Goal: Task Accomplishment & Management: Complete application form

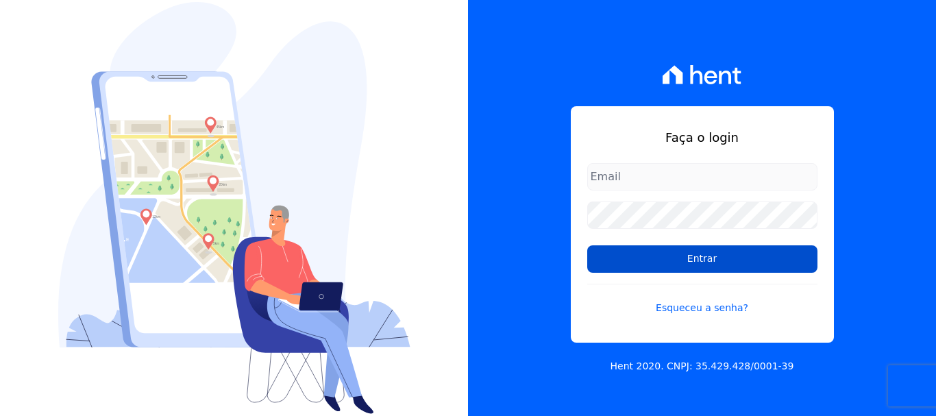
type input "[EMAIL_ADDRESS][DOMAIN_NAME]"
click at [656, 262] on input "Entrar" at bounding box center [702, 258] width 230 height 27
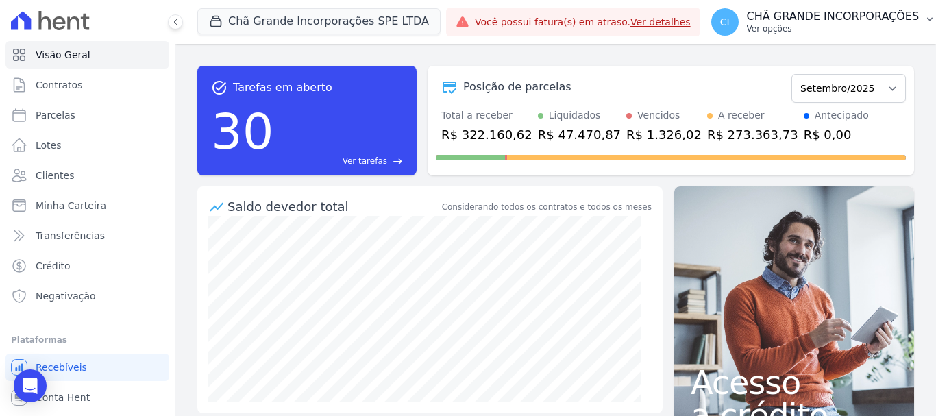
click at [857, 17] on p "CHÃ GRANDE INCORPORAÇÕES" at bounding box center [833, 17] width 173 height 14
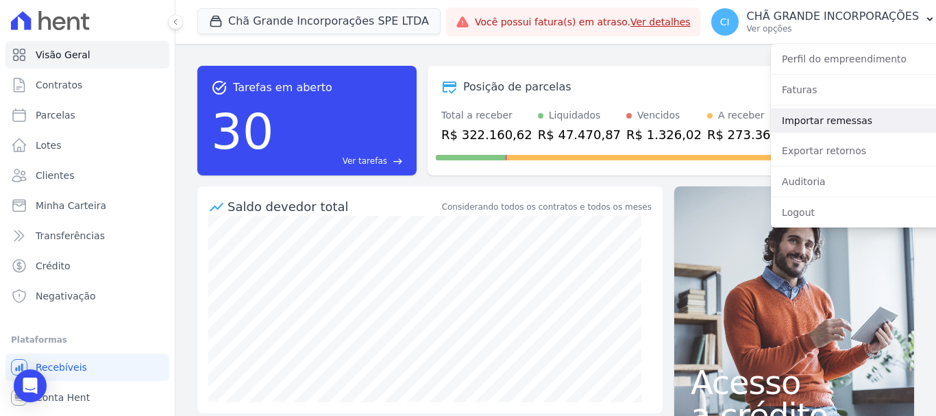
click at [837, 115] on link "Importar remessas" at bounding box center [858, 120] width 175 height 25
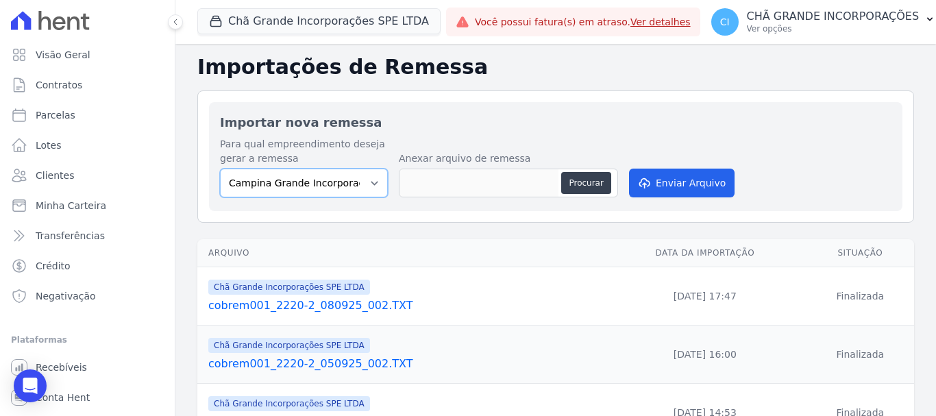
click at [334, 188] on select "Campina Grande Incorporações SPE LTDA Chã Grande Incorporações SPE LTDA Gravatá…" at bounding box center [304, 183] width 168 height 29
select select "fada966b-1e94-4a5a-a03a-a068354f70e7"
click at [220, 169] on select "Campina Grande Incorporações SPE LTDA Chã Grande Incorporações SPE LTDA Gravatá…" at bounding box center [304, 183] width 168 height 29
click at [571, 180] on button "Procurar" at bounding box center [585, 183] width 49 height 22
type input "cobrem001_2220-2_090925_002.TXT"
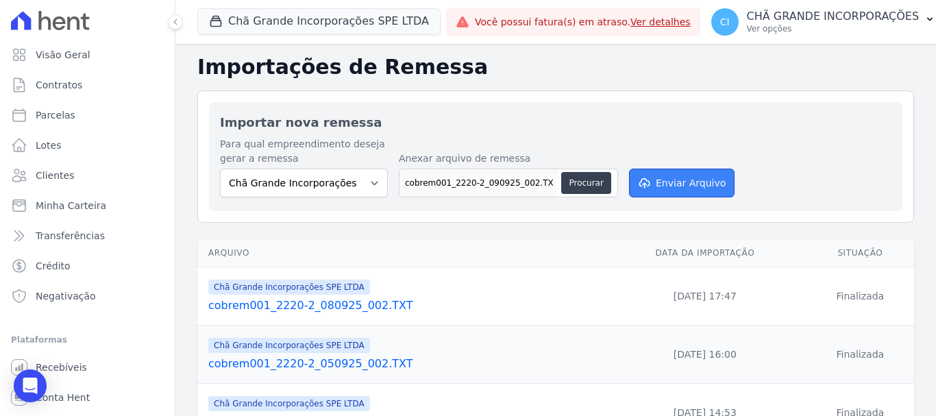
click at [661, 190] on button "Enviar Arquivo" at bounding box center [682, 183] width 106 height 29
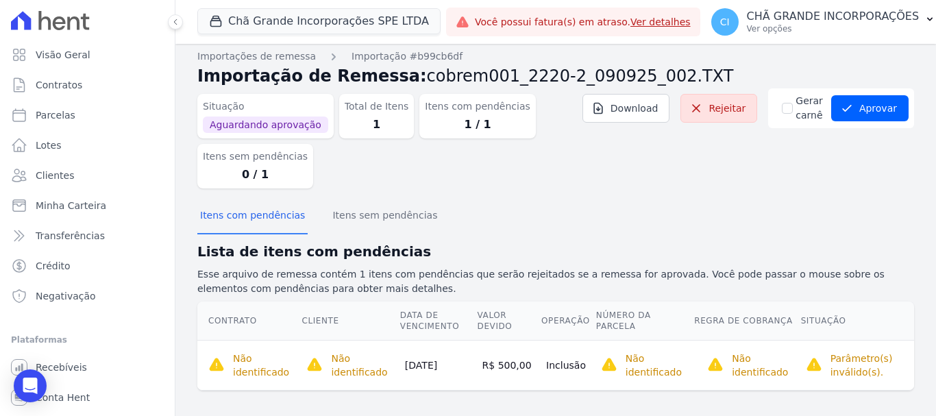
scroll to position [14, 0]
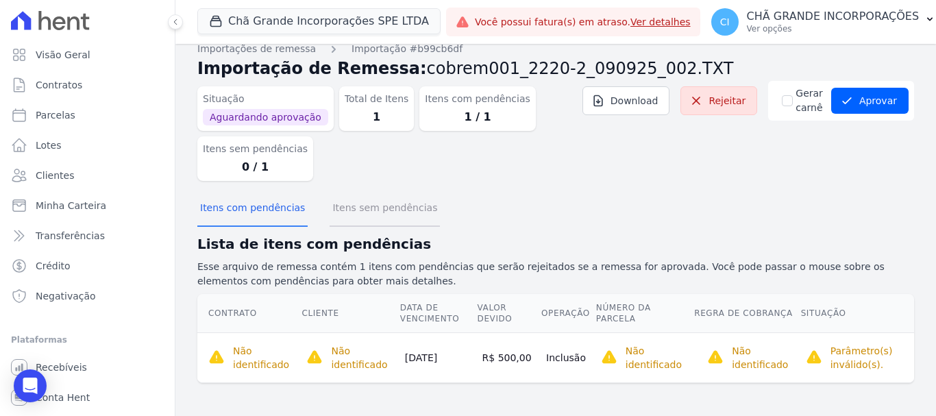
click at [377, 204] on button "Itens sem pendências" at bounding box center [385, 209] width 110 height 36
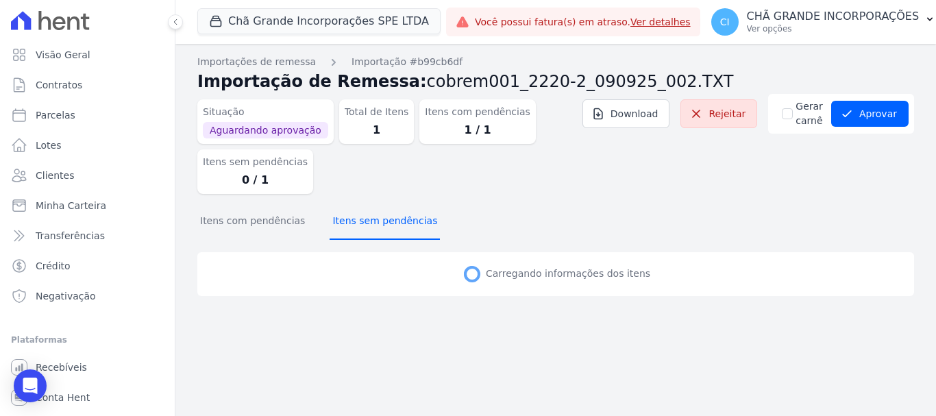
scroll to position [0, 0]
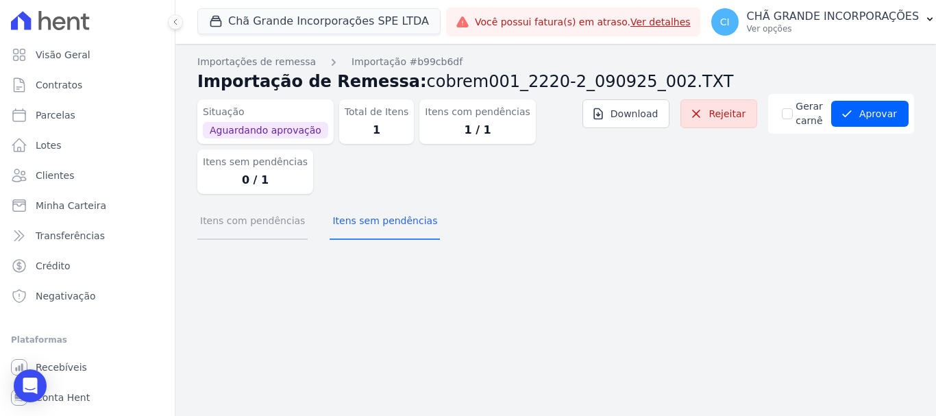
click at [241, 219] on button "Itens com pendências" at bounding box center [252, 222] width 110 height 36
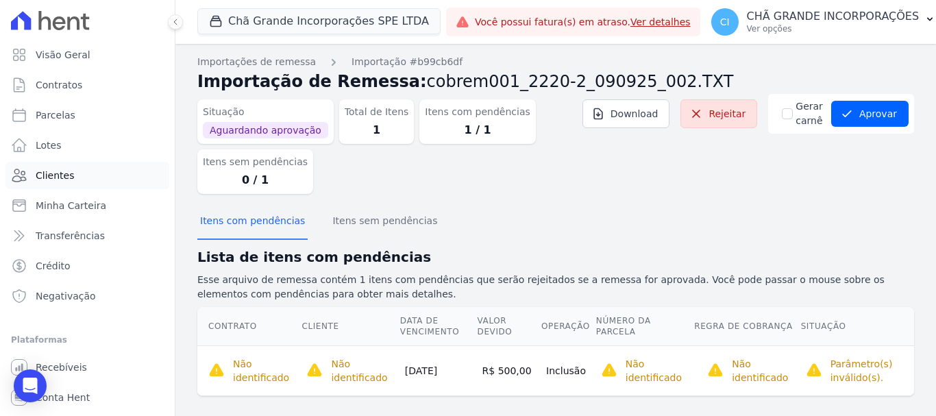
click at [57, 174] on span "Clientes" at bounding box center [55, 176] width 38 height 14
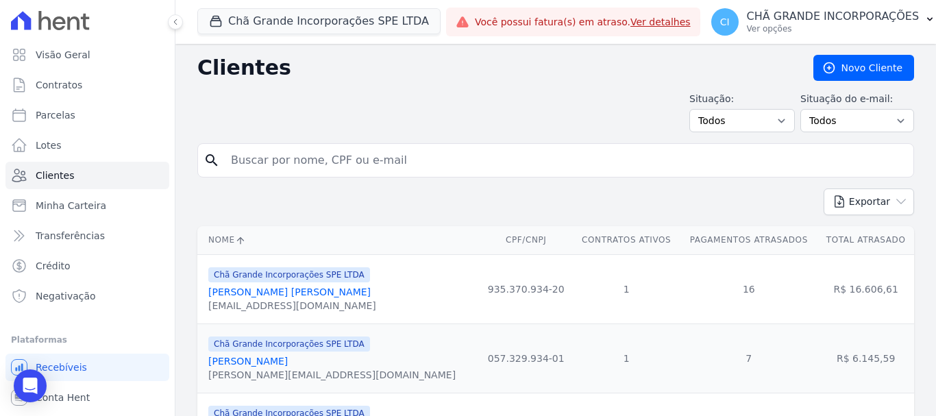
click at [316, 158] on input "search" at bounding box center [565, 160] width 685 height 27
type input "juarez"
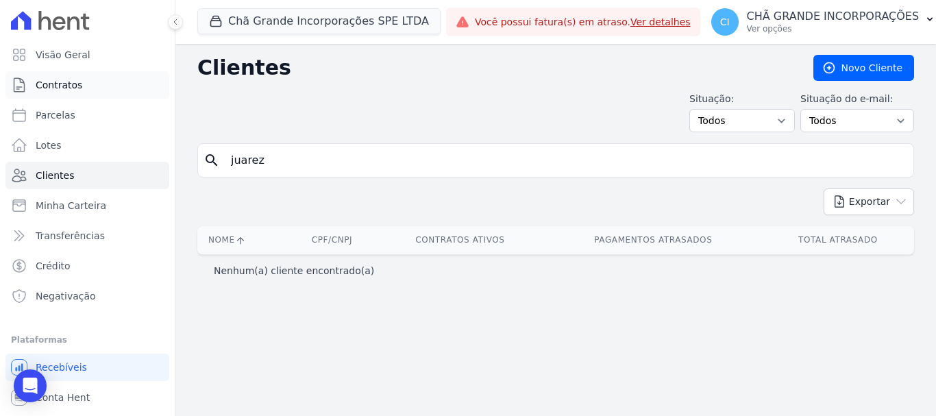
click at [64, 84] on span "Contratos" at bounding box center [59, 85] width 47 height 14
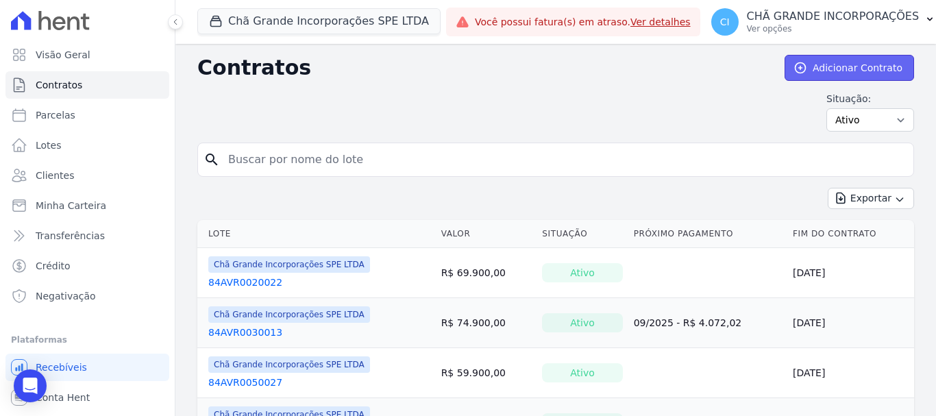
click at [822, 62] on link "Adicionar Contrato" at bounding box center [850, 68] width 130 height 26
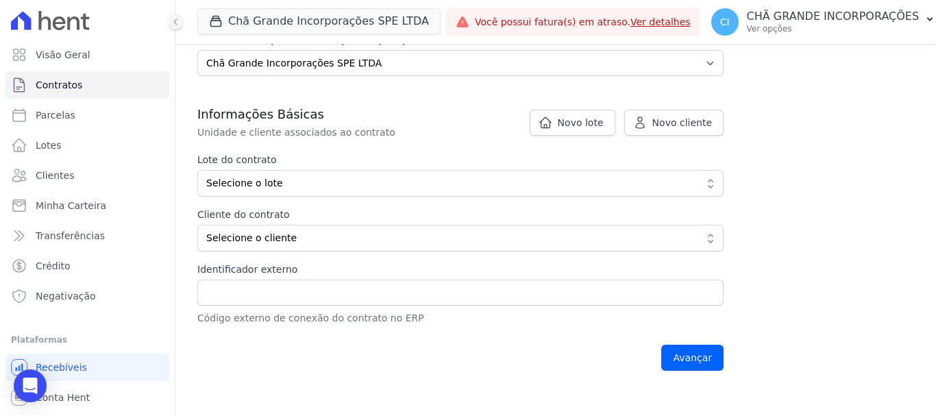
scroll to position [206, 0]
click at [591, 112] on link "Novo lote" at bounding box center [573, 122] width 86 height 26
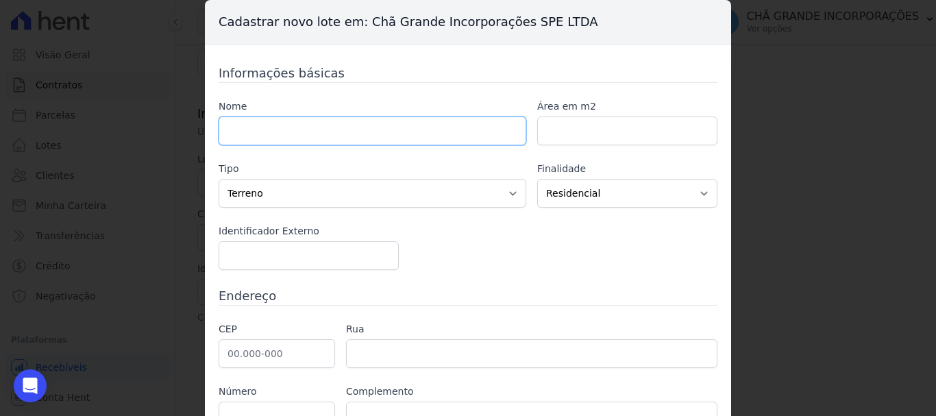
click at [380, 132] on input "text" at bounding box center [373, 130] width 308 height 29
type input "84AVR9383"
click at [618, 132] on input "number" at bounding box center [627, 130] width 180 height 29
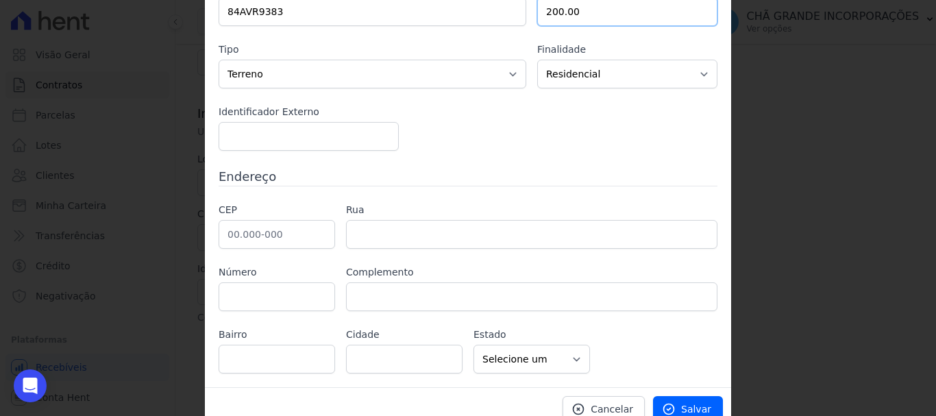
scroll to position [134, 0]
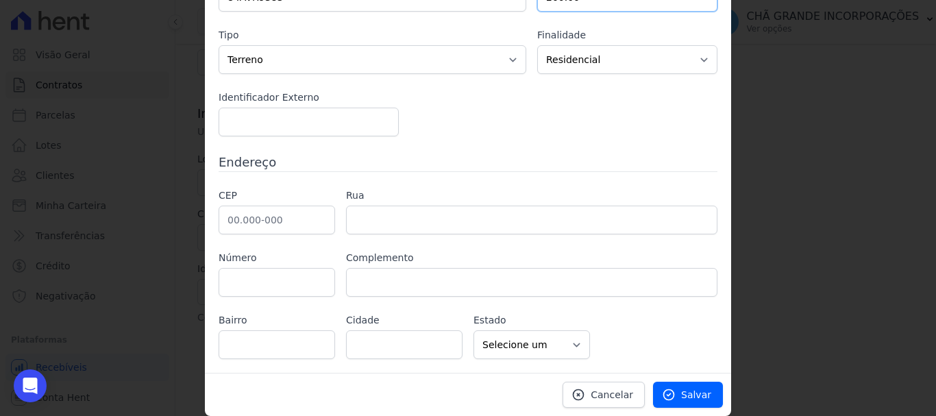
type input "200.00"
click at [293, 225] on input "text" at bounding box center [277, 220] width 116 height 29
type input "52.060-460"
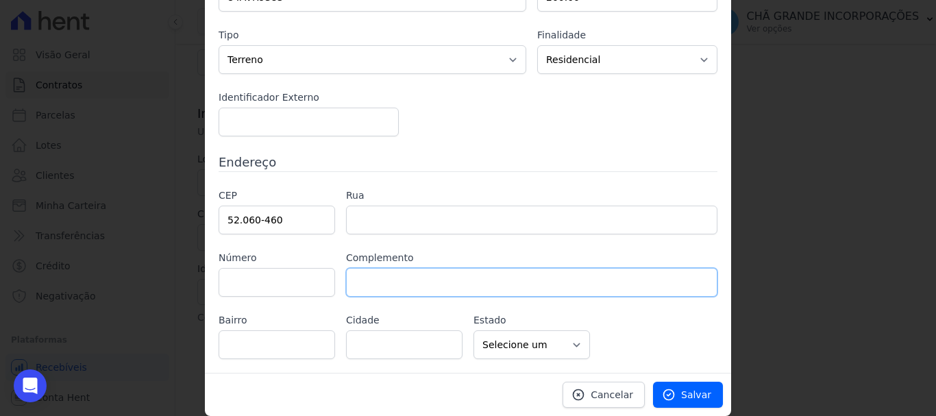
click at [419, 290] on input "text" at bounding box center [531, 282] width 371 height 29
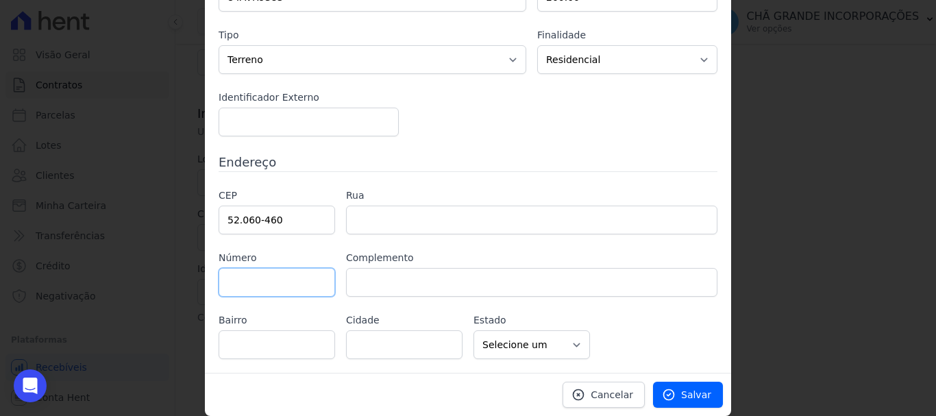
type input "Rua Sant'Anna"
type input "Santana"
type input "Recife"
select select "PE"
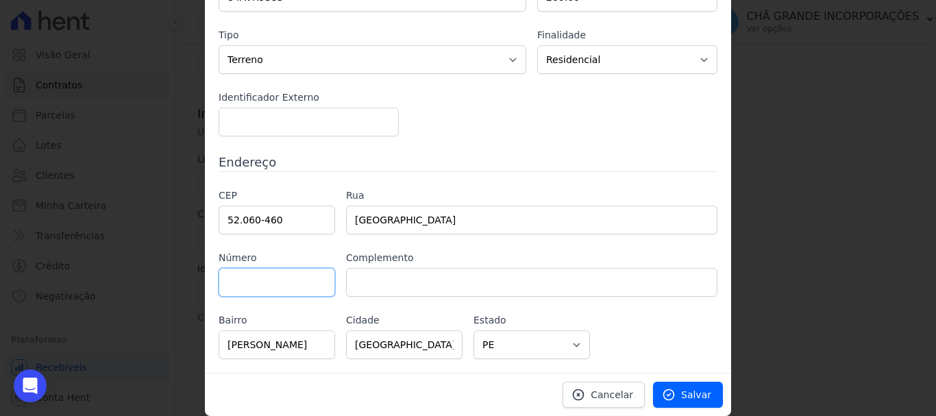
click at [325, 289] on input "text" at bounding box center [277, 282] width 116 height 29
type input "54"
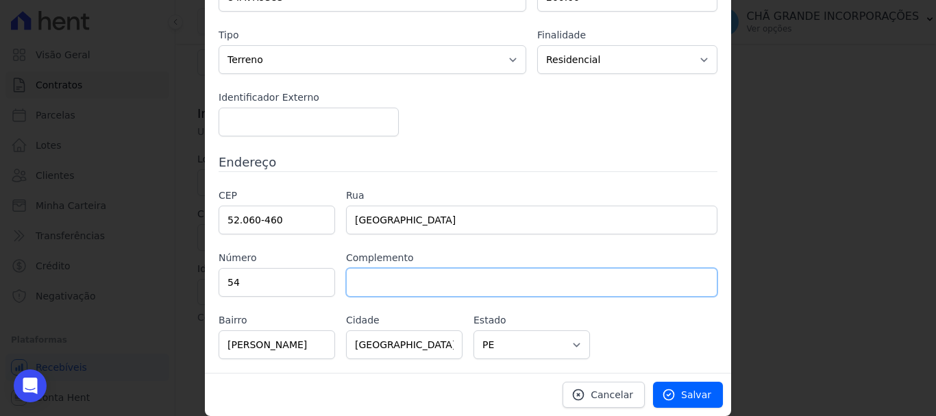
click at [380, 290] on input "text" at bounding box center [531, 282] width 371 height 29
type input "BL F UND 0012"
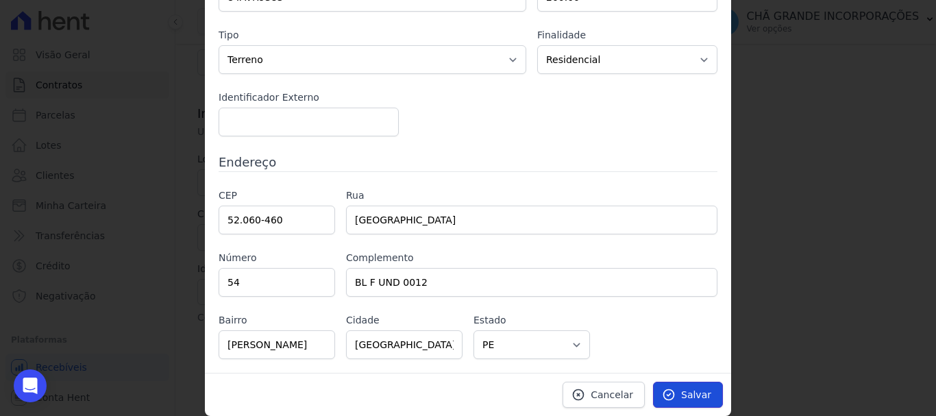
click at [660, 392] on link "Salvar" at bounding box center [688, 395] width 70 height 26
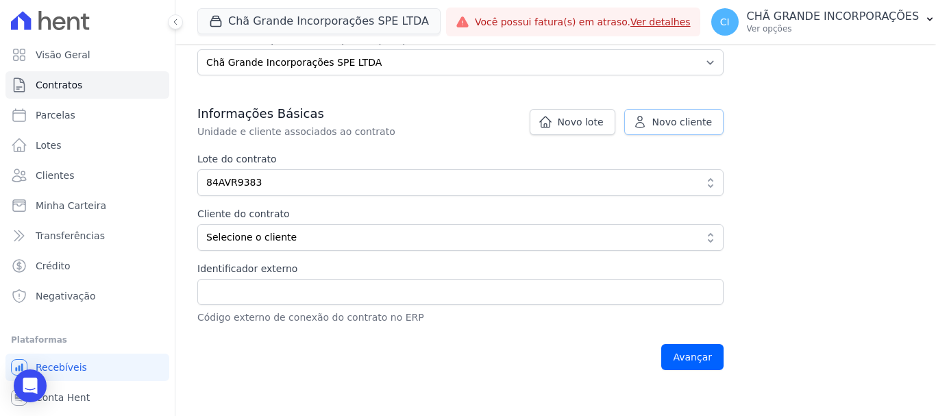
click at [656, 121] on link "Novo cliente" at bounding box center [673, 122] width 99 height 26
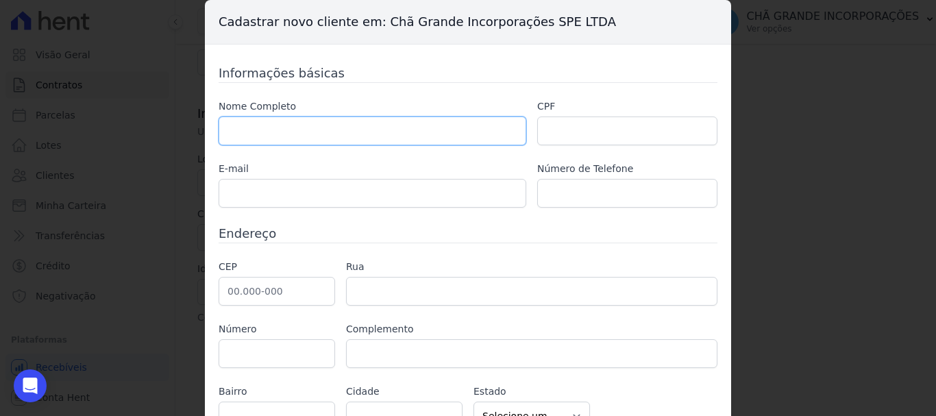
click at [349, 140] on input "text" at bounding box center [373, 130] width 308 height 29
type input "[PERSON_NAME] [PERSON_NAME]"
click at [567, 124] on input "text" at bounding box center [627, 130] width 180 height 29
paste input "173.162.784-04"
type input "173.162.784-04"
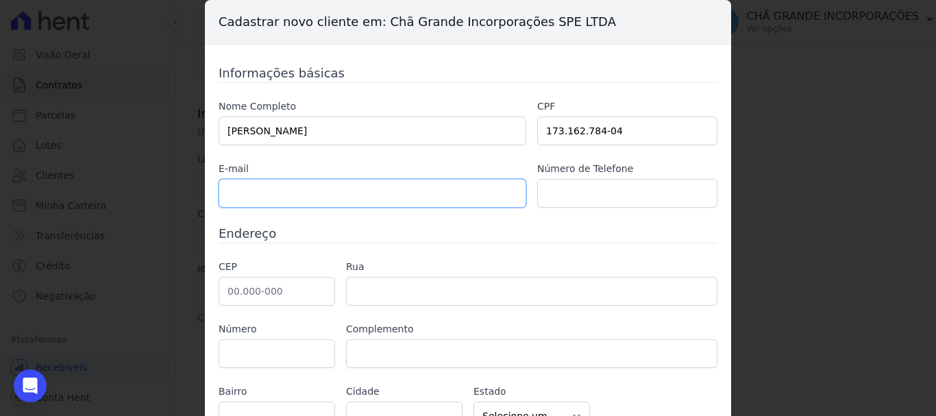
click at [436, 194] on input "text" at bounding box center [373, 193] width 308 height 29
paste input "juarezfrminosilva@gmail.com"
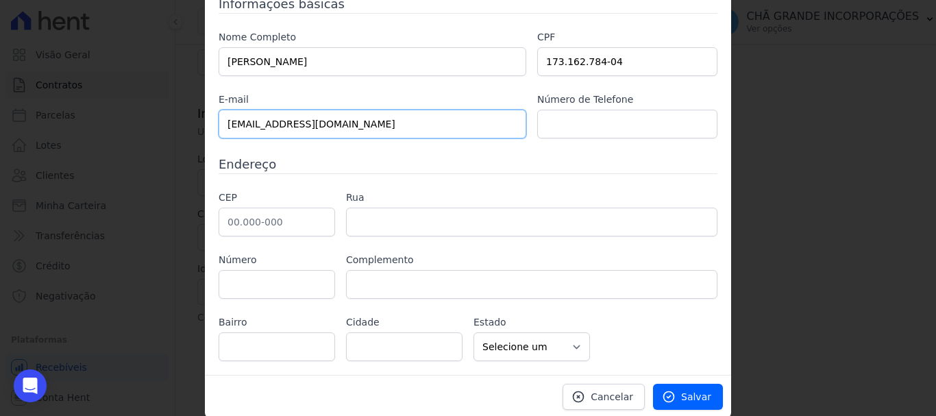
scroll to position [71, 0]
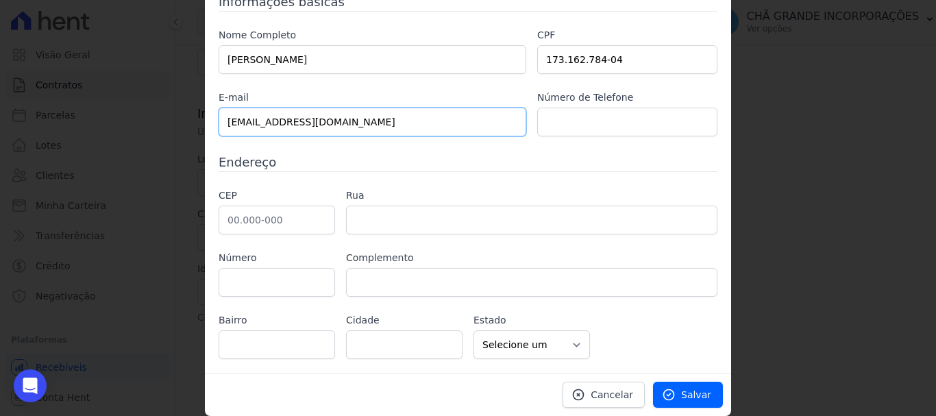
type input "juarezfrminosilva@gmail.com"
click at [249, 218] on input "text" at bounding box center [277, 220] width 116 height 29
type input "50.711-055"
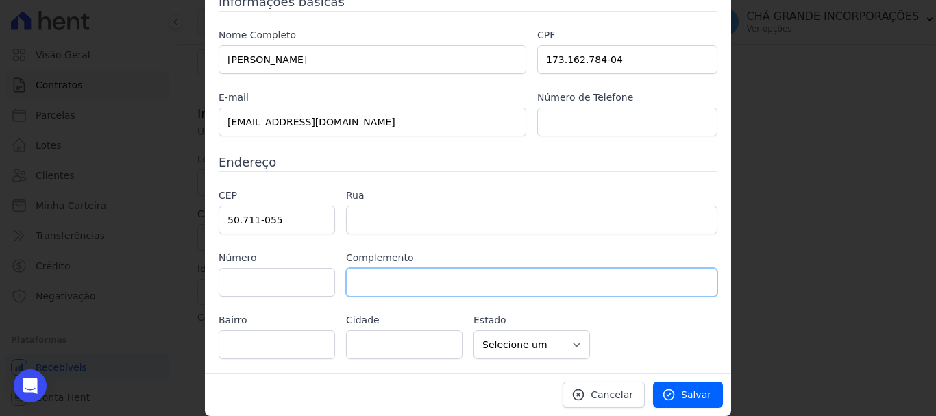
click at [399, 286] on input "text" at bounding box center [531, 282] width 371 height 29
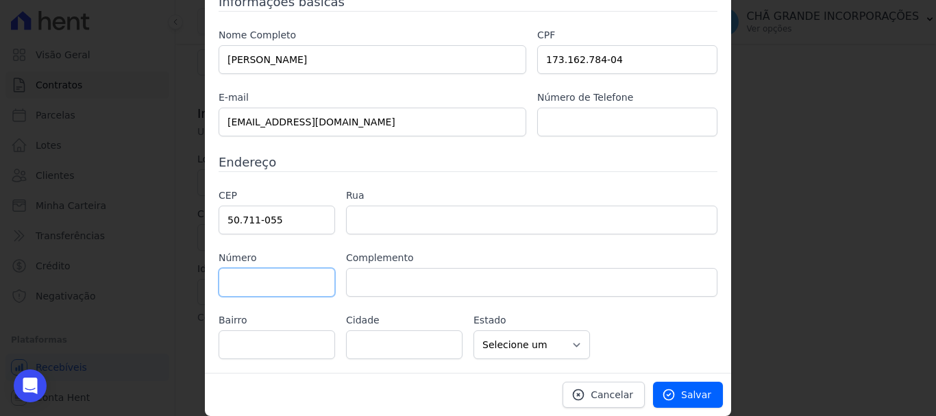
type input "Rua Antônio Machado Gomes da Silva"
type input "Cordeiro"
type input "Recife"
select select "PE"
click at [295, 278] on input "text" at bounding box center [277, 282] width 116 height 29
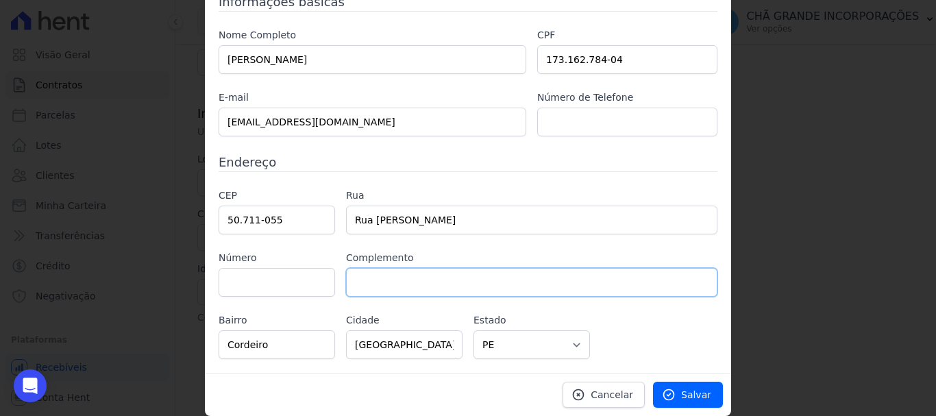
click at [374, 282] on input "text" at bounding box center [531, 282] width 371 height 29
type input "casa"
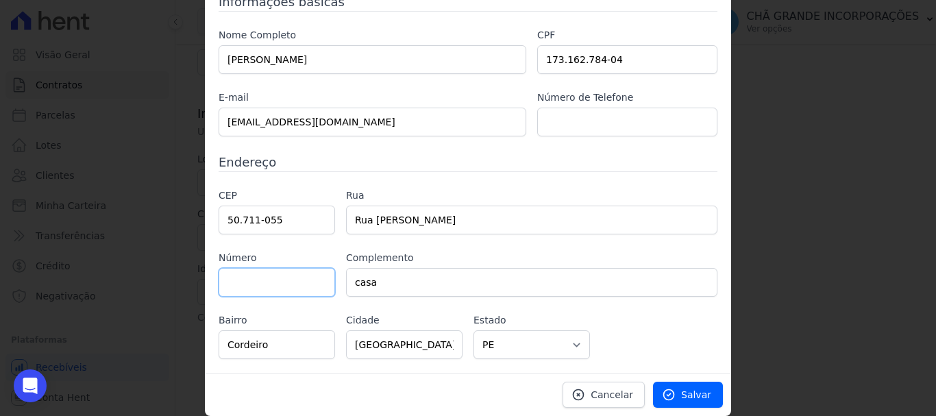
click at [284, 289] on input "text" at bounding box center [277, 282] width 116 height 29
type input "32"
click at [656, 390] on link "Salvar" at bounding box center [688, 395] width 70 height 26
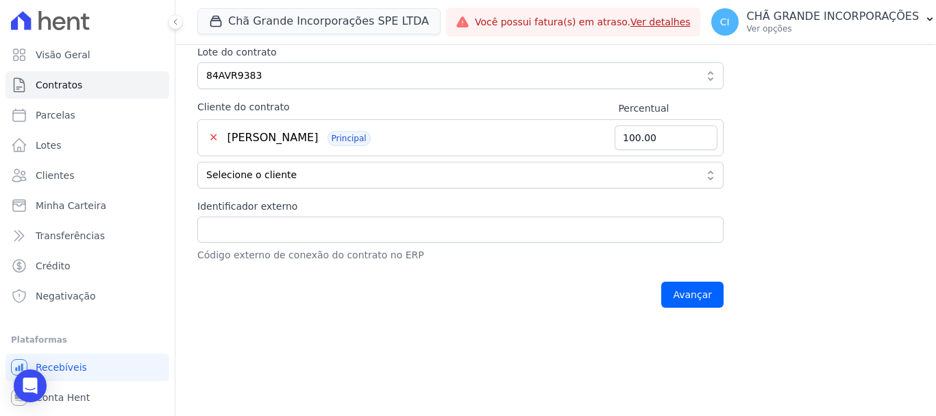
scroll to position [279, 0]
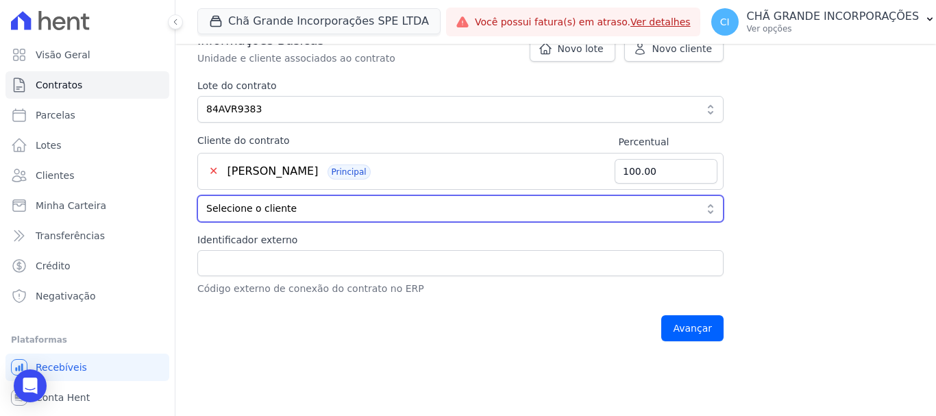
click at [411, 210] on span "Selecione o cliente" at bounding box center [450, 208] width 489 height 14
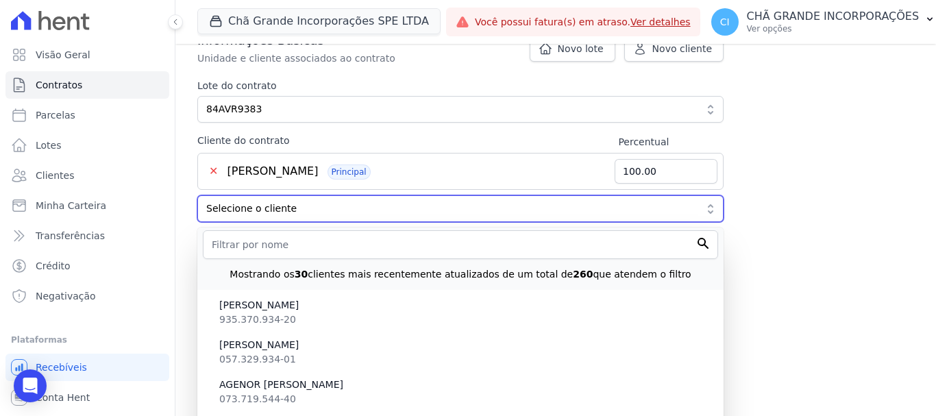
click at [408, 212] on span "Selecione o cliente" at bounding box center [450, 208] width 489 height 14
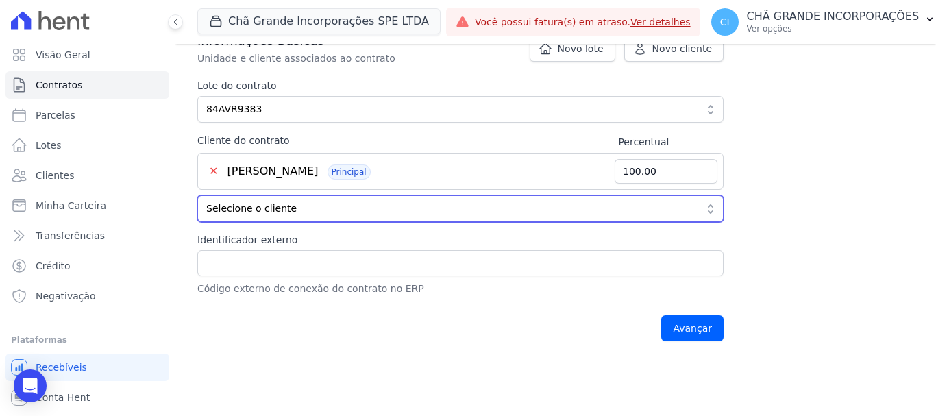
click at [381, 210] on span "Selecione o cliente" at bounding box center [450, 208] width 489 height 14
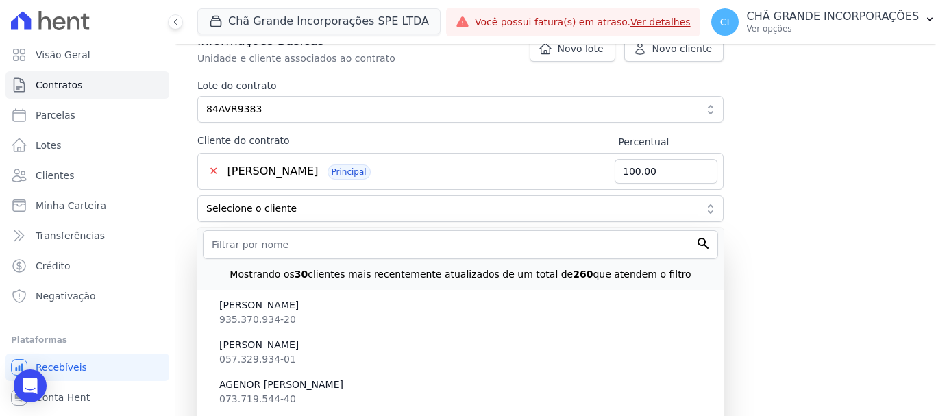
click at [370, 259] on div "Mostrando os 30 clientes mais recentemente atualizados de um total de 260 que a…" at bounding box center [460, 270] width 515 height 23
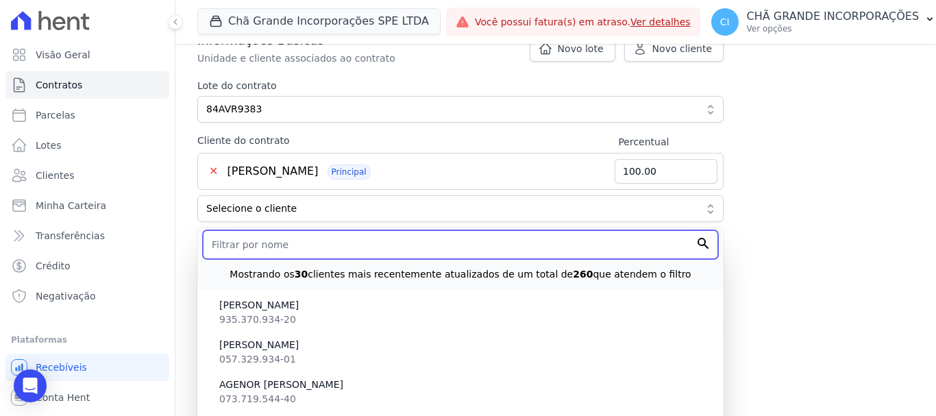
click at [371, 256] on input "text" at bounding box center [460, 244] width 515 height 29
type input "u"
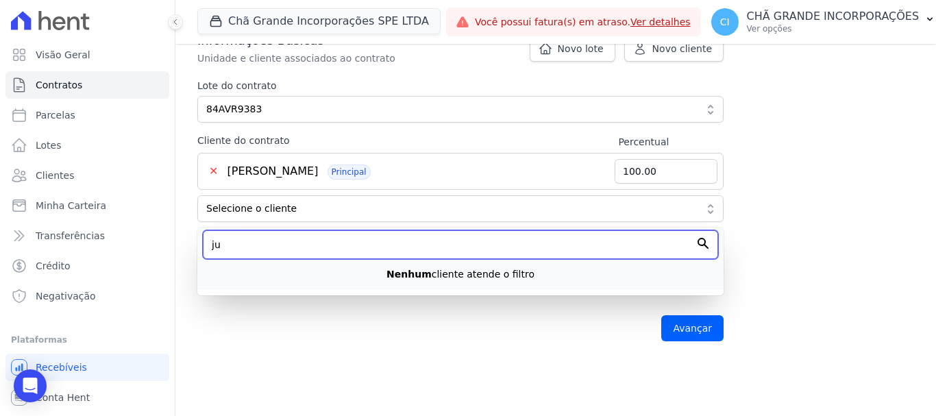
type input "j"
type input "J"
click at [580, 240] on input "Juarez" at bounding box center [460, 244] width 515 height 29
type input "Juarez"
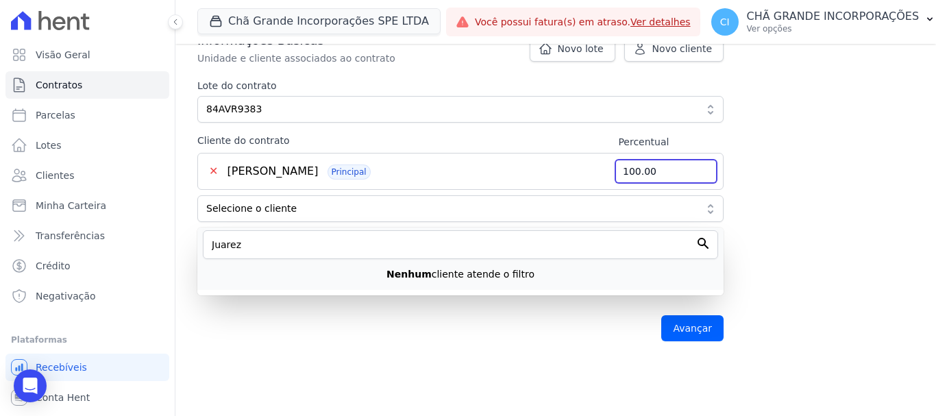
click at [667, 175] on input "100.00" at bounding box center [666, 171] width 103 height 25
type input "200.00"
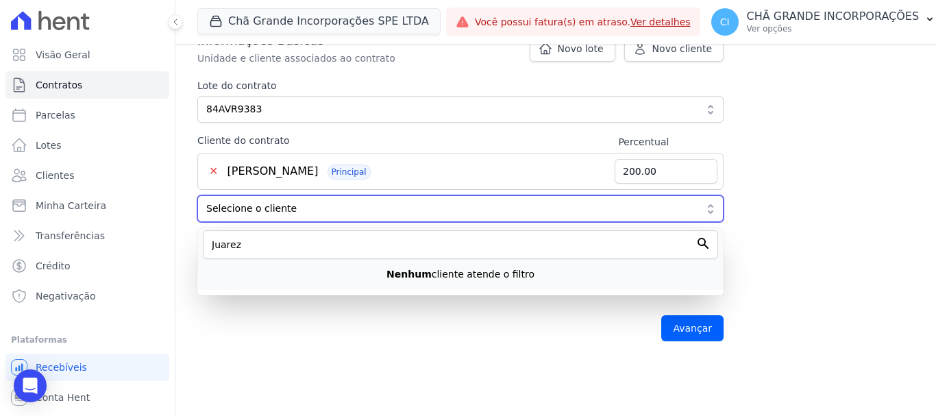
click at [470, 221] on button "Selecione o cliente" at bounding box center [460, 208] width 526 height 27
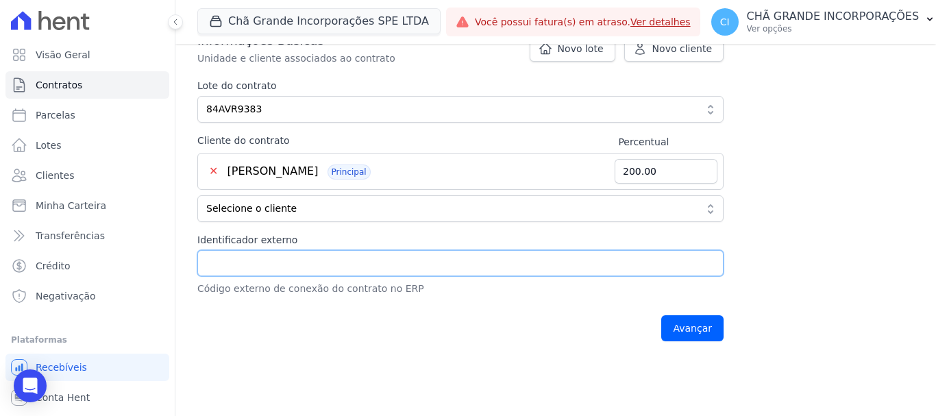
click at [389, 260] on input "Identificador externo" at bounding box center [460, 263] width 526 height 26
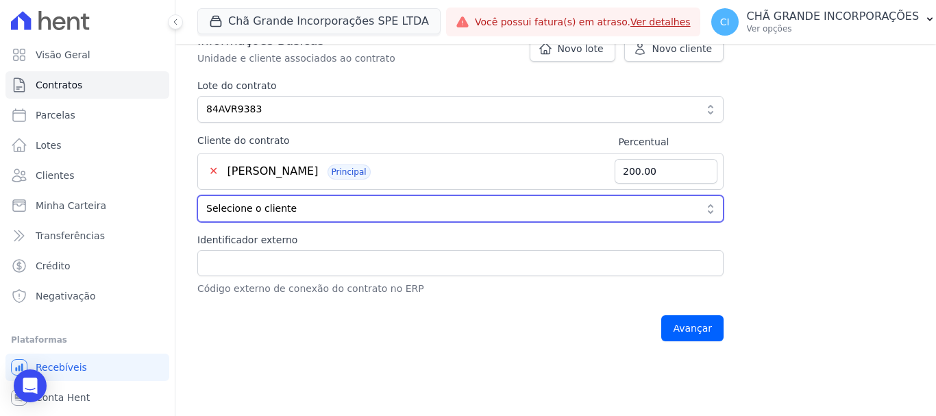
click at [405, 203] on span "Selecione o cliente" at bounding box center [450, 208] width 489 height 14
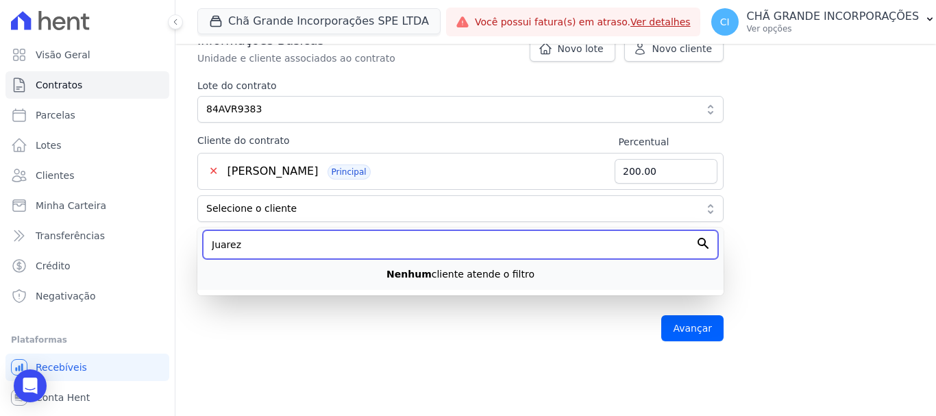
click at [321, 245] on input "Juarez" at bounding box center [460, 244] width 515 height 29
click at [319, 247] on input "Juarez" at bounding box center [460, 244] width 515 height 29
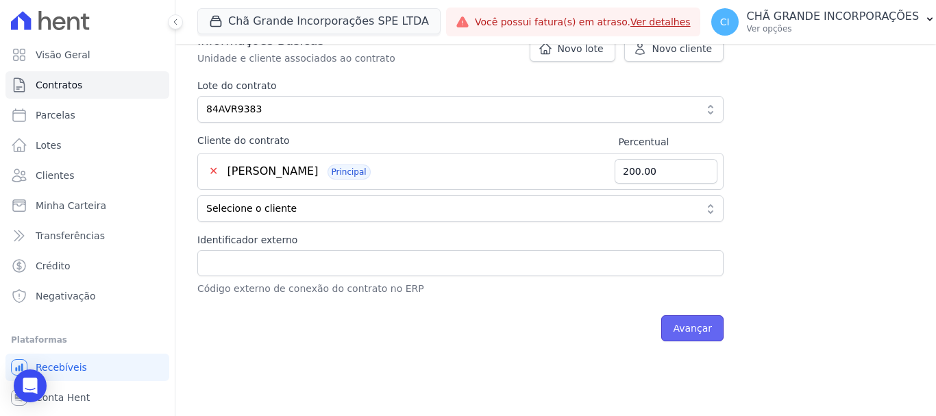
click at [708, 336] on input "Avançar" at bounding box center [692, 328] width 62 height 26
click at [702, 332] on input "Avançar" at bounding box center [692, 328] width 62 height 26
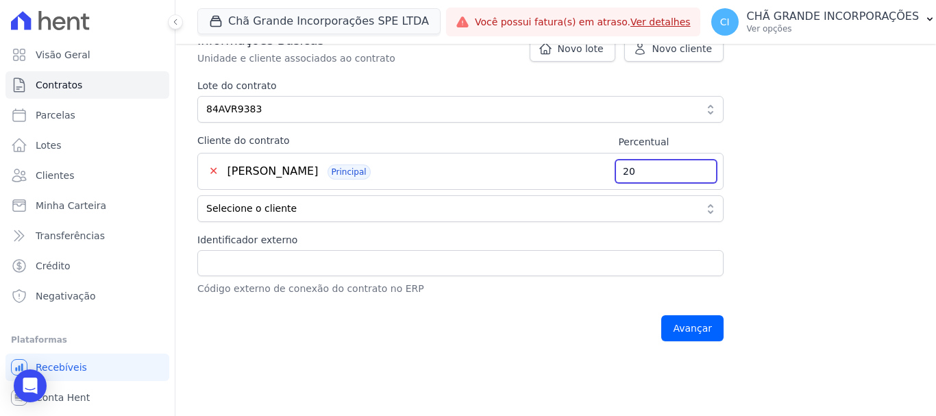
type input "2"
type input "100.00"
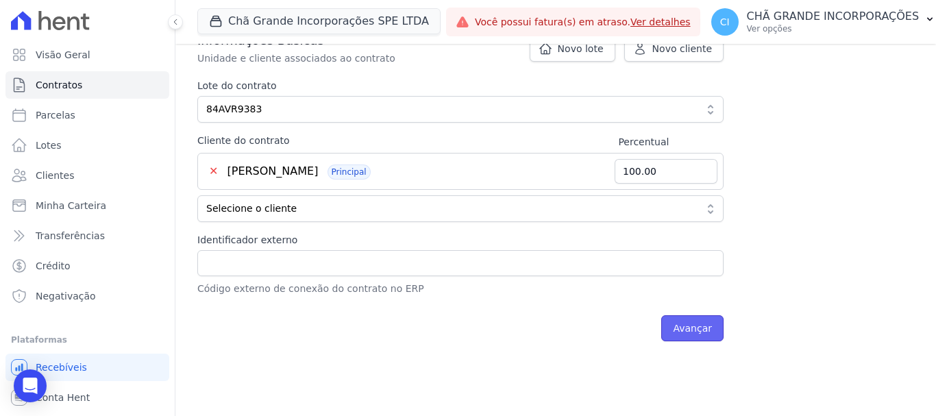
click at [687, 325] on input "Avançar" at bounding box center [692, 328] width 62 height 26
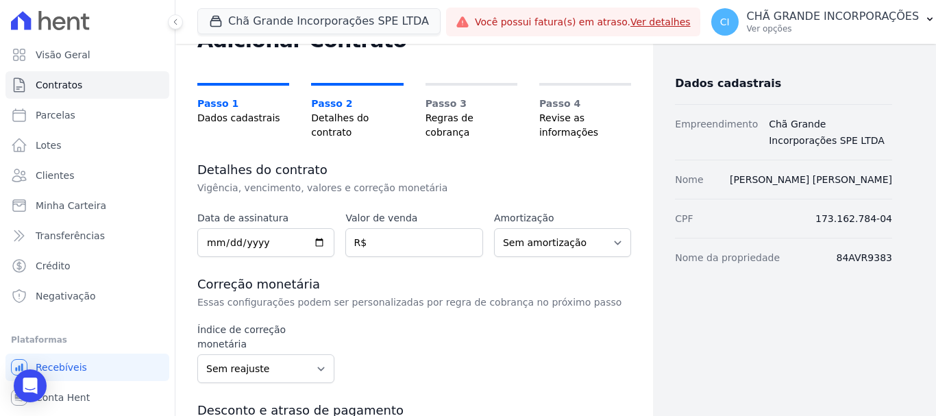
scroll to position [137, 0]
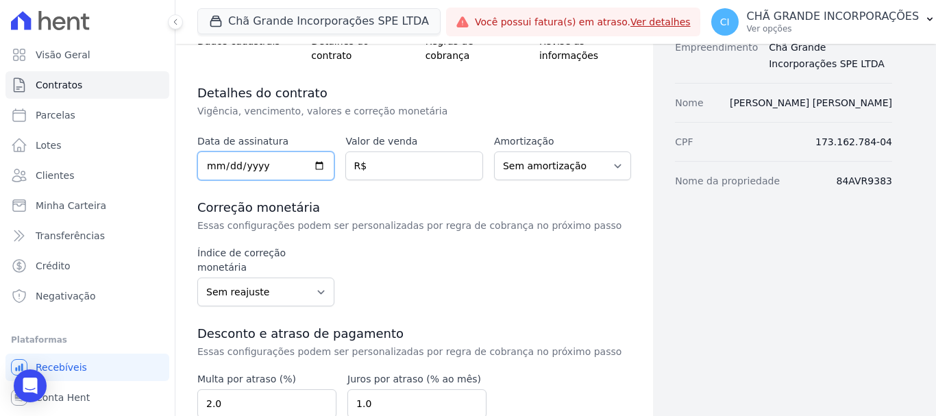
click at [210, 166] on input "date" at bounding box center [265, 165] width 137 height 29
type input "2025-07-27"
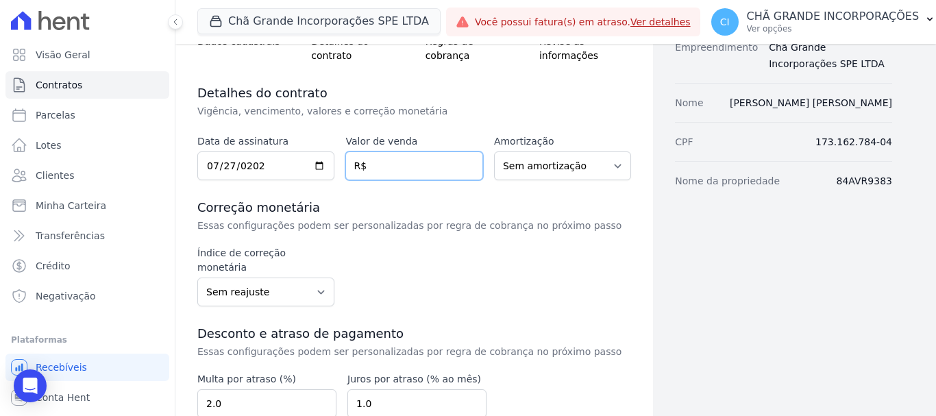
click at [432, 171] on input "number" at bounding box center [413, 165] width 137 height 29
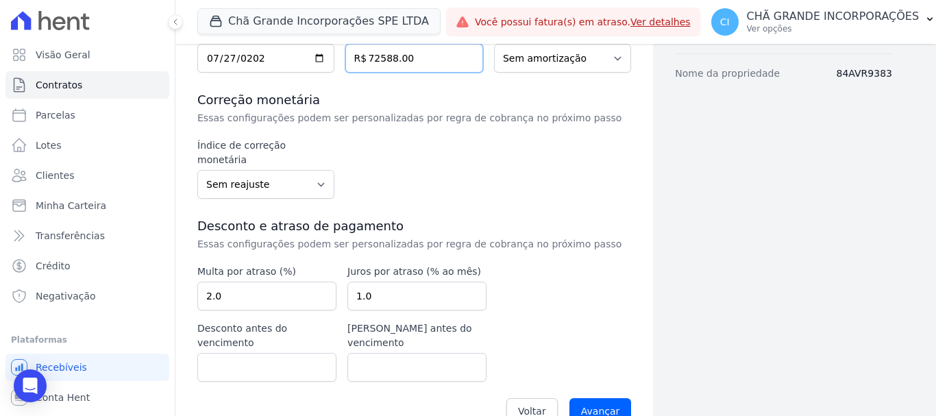
scroll to position [246, 0]
type input "72588.00"
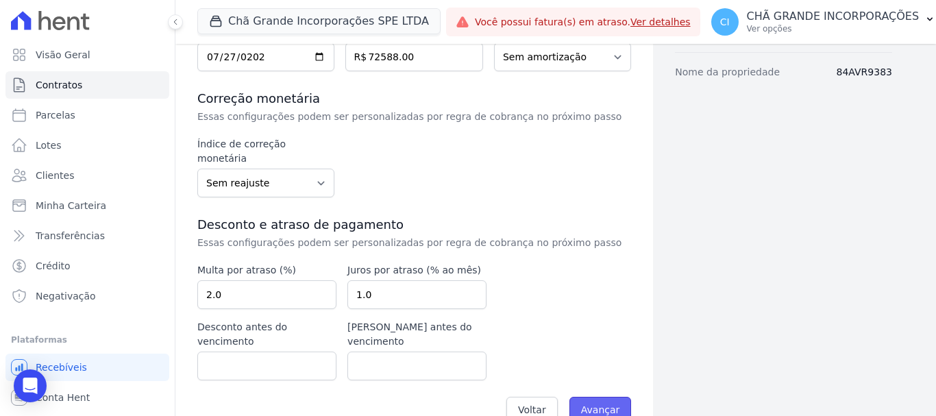
click at [589, 397] on input "Avançar" at bounding box center [600, 410] width 62 height 26
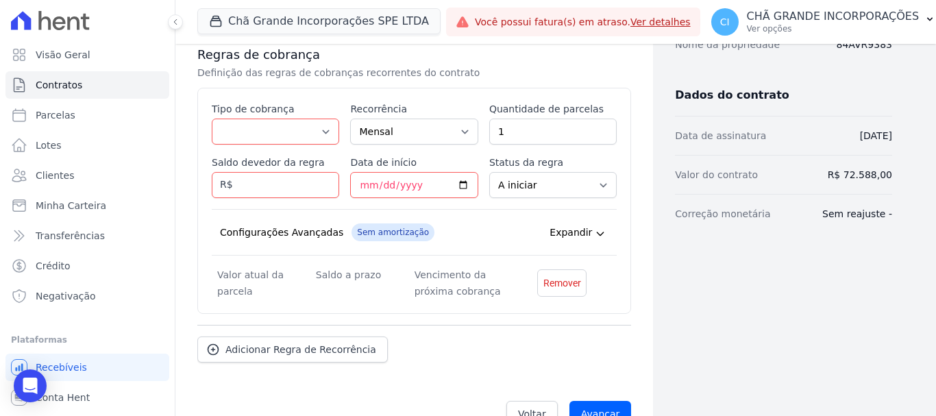
scroll to position [274, 0]
click at [280, 130] on select "Parcela Normal Entrada Sinal Intercalada Chaves Pré-chaves Pós-chaves Impostos …" at bounding box center [275, 131] width 127 height 26
select select "standard"
click at [212, 118] on select "Parcela Normal Entrada Sinal Intercalada Chaves Pré-chaves Pós-chaves Impostos …" at bounding box center [275, 131] width 127 height 26
drag, startPoint x: 519, startPoint y: 127, endPoint x: 471, endPoint y: 164, distance: 60.7
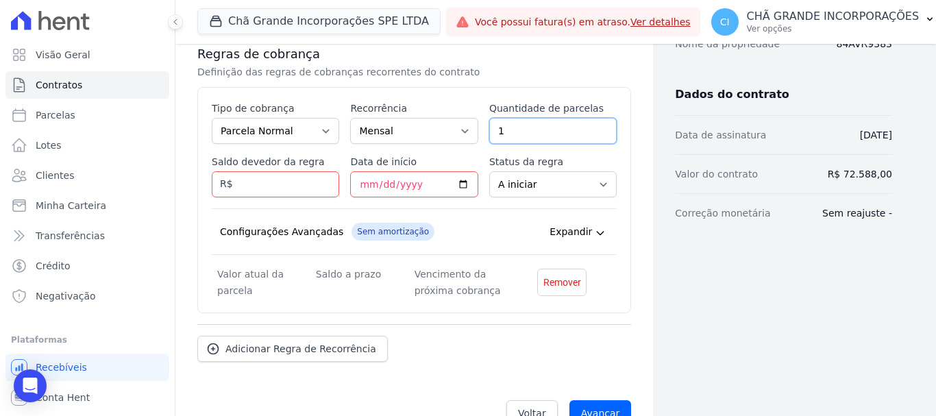
click at [519, 128] on input "1" at bounding box center [552, 131] width 127 height 26
type input "100"
click at [291, 184] on input "Saldo devedor da regra" at bounding box center [275, 184] width 127 height 26
type input "50000.00"
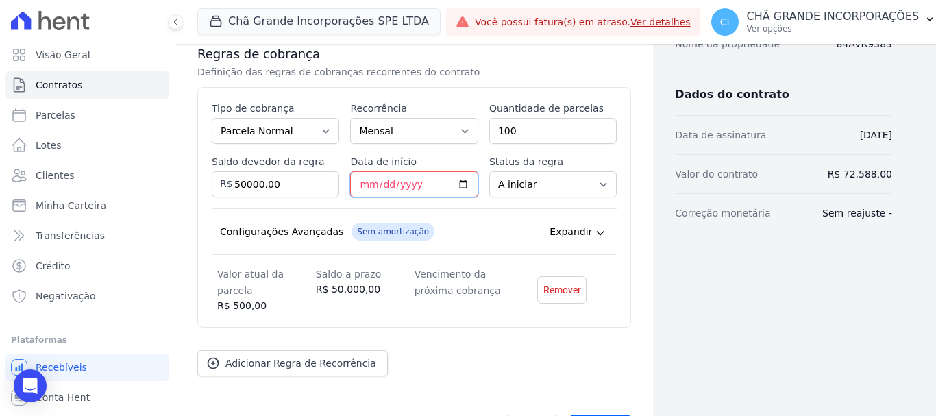
click at [367, 190] on input "Data de início" at bounding box center [413, 184] width 127 height 26
type input "2025-09-05"
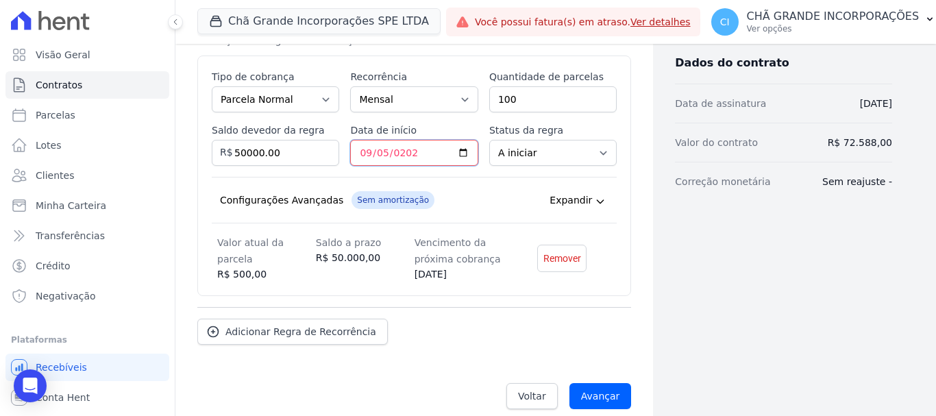
scroll to position [321, 0]
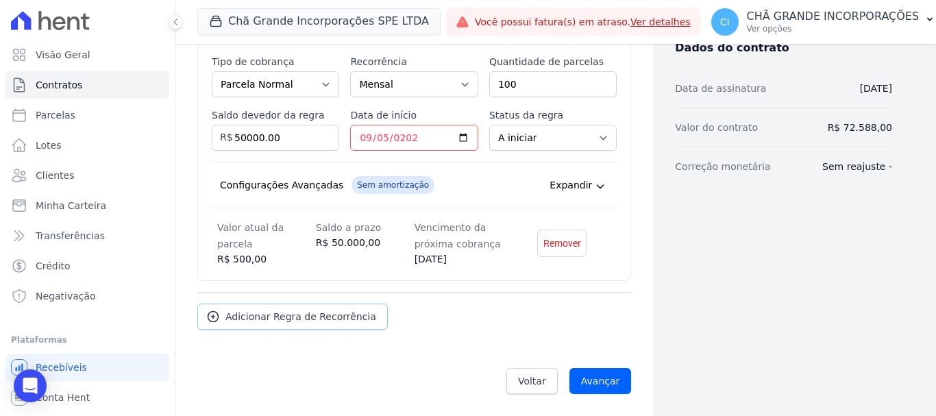
click at [282, 315] on span "Adicionar Regra de Recorrência" at bounding box center [300, 317] width 151 height 14
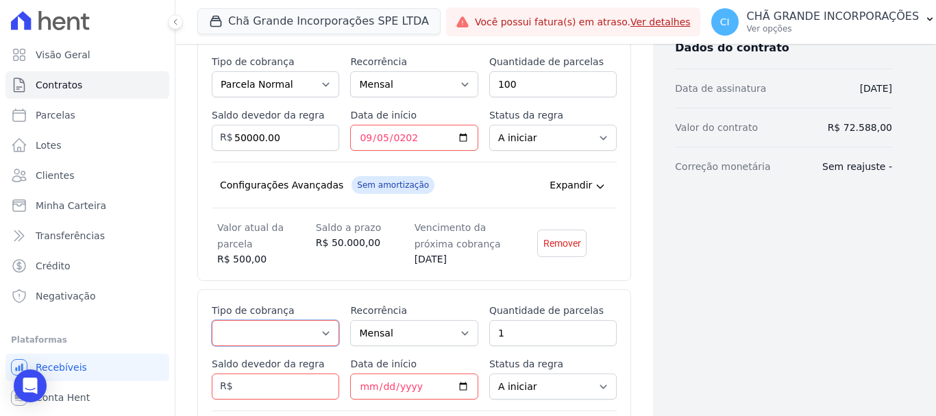
click at [271, 337] on select "Parcela Normal Entrada Sinal Intercalada Chaves Pré-chaves Pós-chaves Impostos …" at bounding box center [275, 333] width 127 height 26
select select "interleaved"
click at [212, 320] on select "Parcela Normal Entrada Sinal Intercalada Chaves Pré-chaves Pós-chaves Impostos …" at bounding box center [275, 333] width 127 height 26
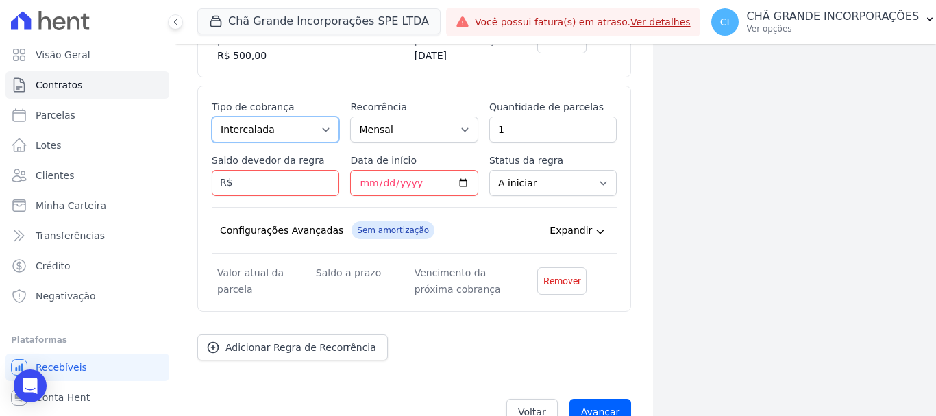
scroll to position [526, 0]
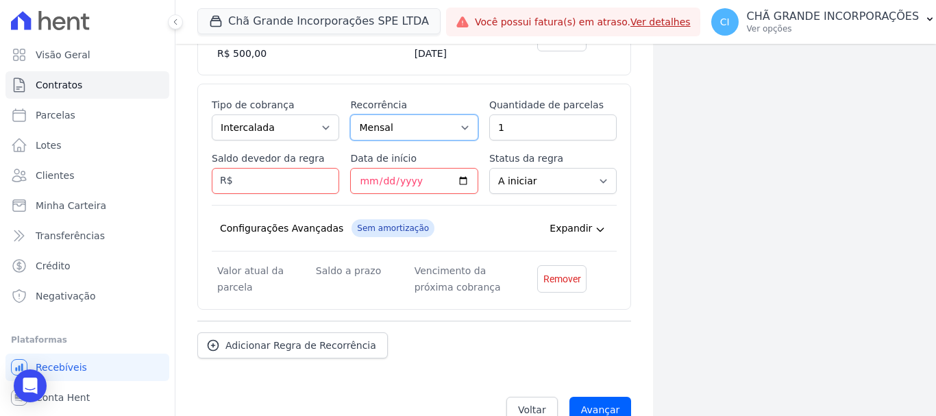
click at [415, 123] on select "Mensal Bimestral Trimestral Semestral Anual" at bounding box center [413, 127] width 127 height 26
select select "12"
click at [350, 114] on select "Mensal Bimestral Trimestral Semestral Anual" at bounding box center [413, 127] width 127 height 26
click at [505, 124] on input "1" at bounding box center [552, 127] width 127 height 26
type input "08"
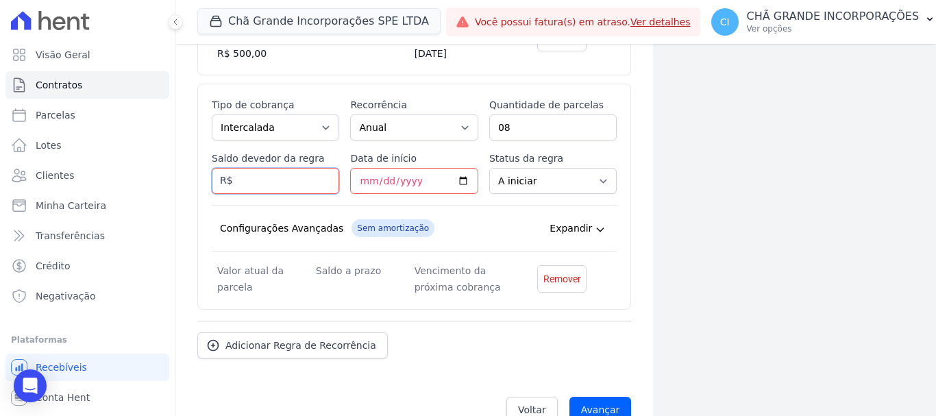
click at [295, 188] on input "Saldo devedor da regra" at bounding box center [275, 181] width 127 height 26
type input "2"
type input "22588.00"
click at [369, 180] on input "Data de início" at bounding box center [413, 181] width 127 height 26
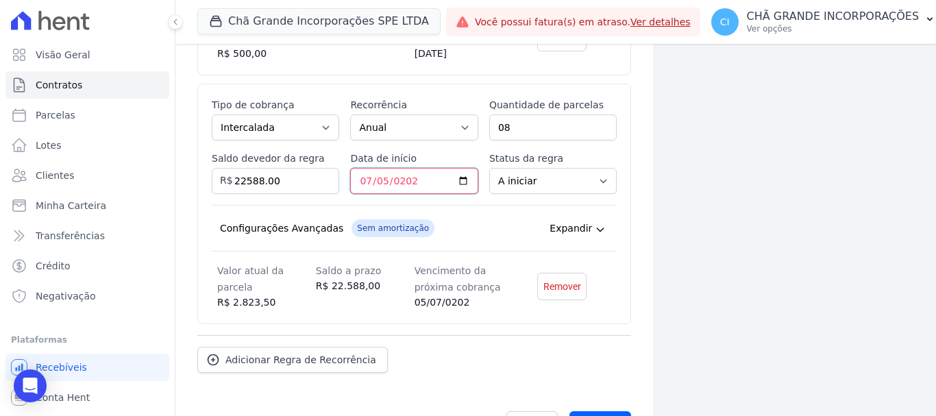
type input "2026-07-05"
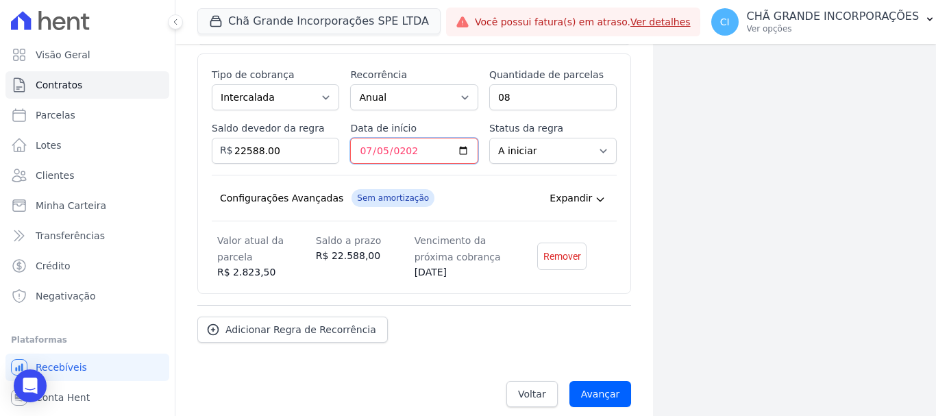
scroll to position [569, 0]
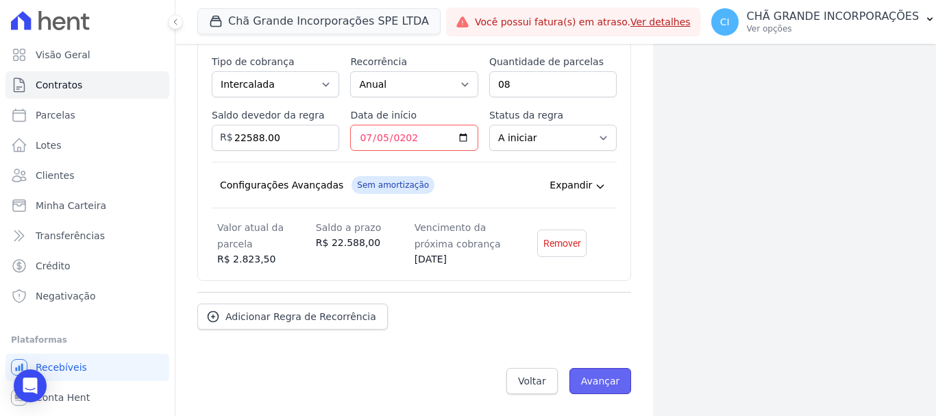
click at [569, 370] on input "Avançar" at bounding box center [600, 381] width 62 height 26
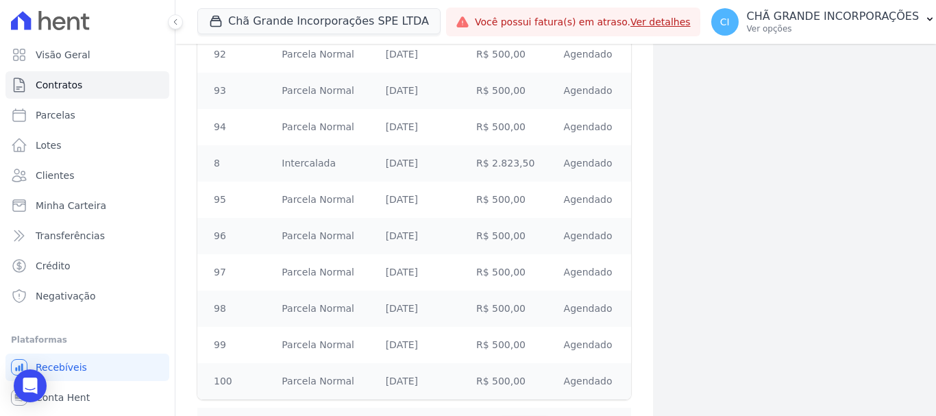
scroll to position [3919, 0]
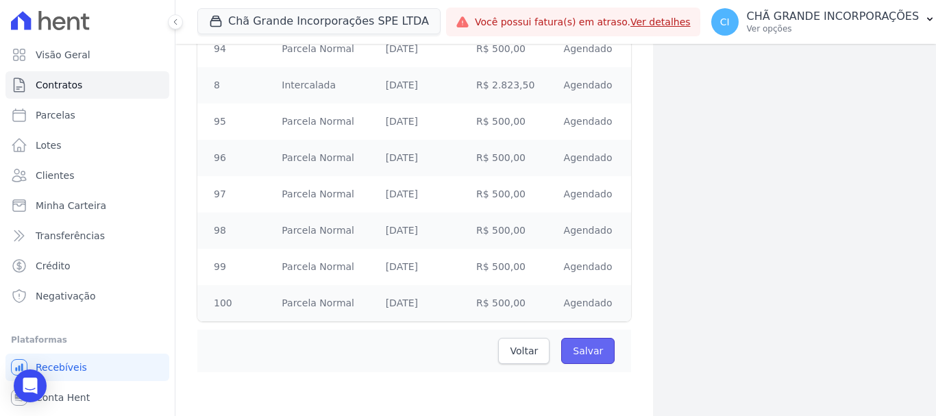
click at [565, 346] on input "Salvar" at bounding box center [587, 351] width 53 height 26
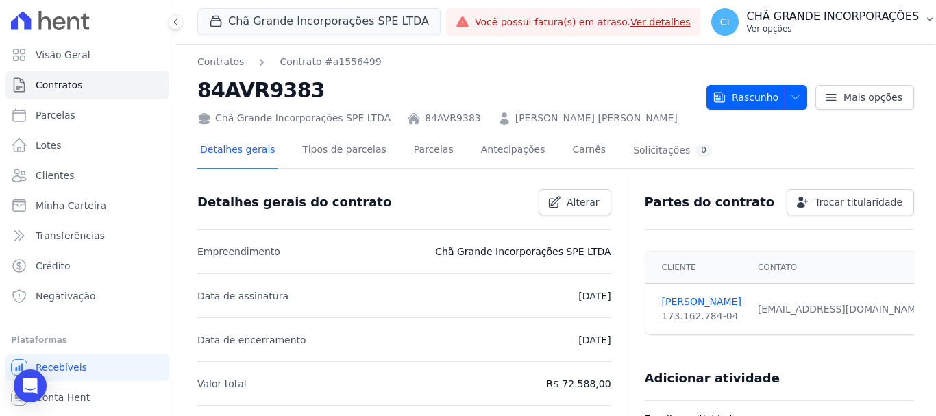
click at [764, 21] on p "CHÃ GRANDE INCORPORAÇÕES" at bounding box center [833, 17] width 173 height 14
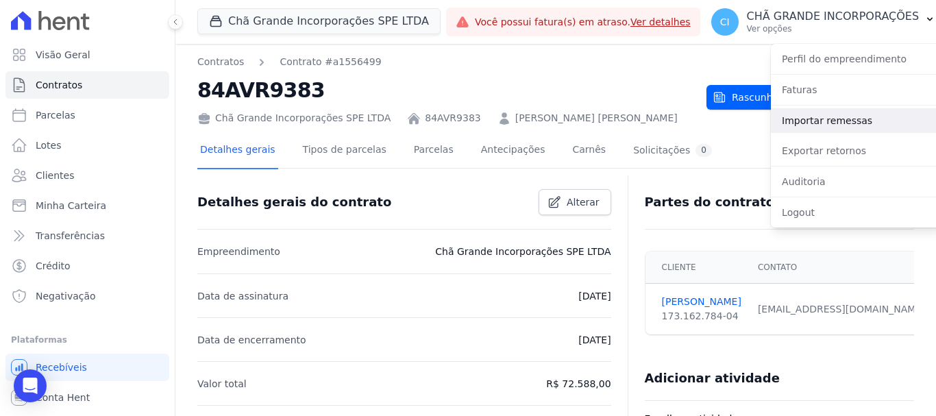
click at [809, 119] on link "Importar remessas" at bounding box center [858, 120] width 175 height 25
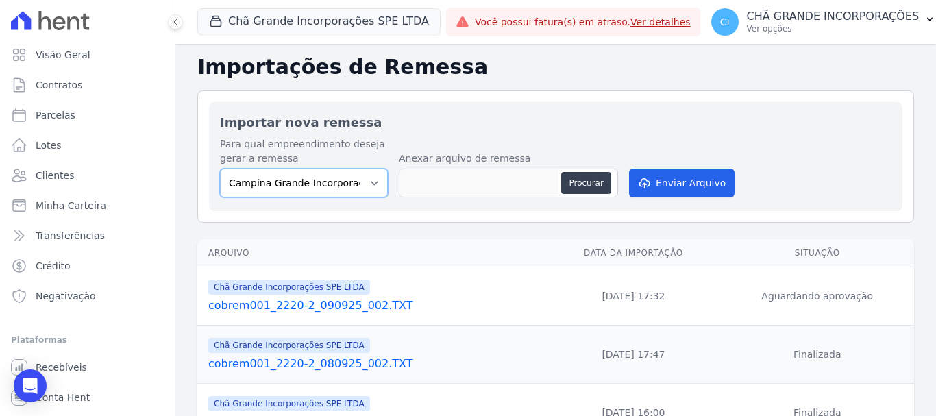
click at [314, 177] on select "Campina Grande Incorporações SPE LTDA Chã Grande Incorporações SPE LTDA Gravatá…" at bounding box center [304, 183] width 168 height 29
select select "fada966b-1e94-4a5a-a03a-a068354f70e7"
click at [220, 169] on select "Campina Grande Incorporações SPE LTDA Chã Grande Incorporações SPE LTDA Gravatá…" at bounding box center [304, 183] width 168 height 29
click at [598, 184] on button "Procurar" at bounding box center [585, 183] width 49 height 22
type input "cobrem001_2220-2_090925_002.TXT"
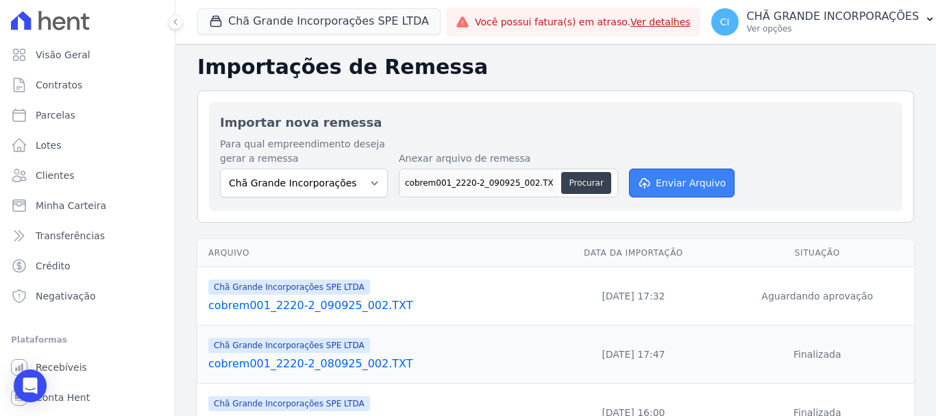
drag, startPoint x: 646, startPoint y: 197, endPoint x: 645, endPoint y: 184, distance: 12.4
click at [647, 197] on button "Enviar Arquivo" at bounding box center [682, 183] width 106 height 29
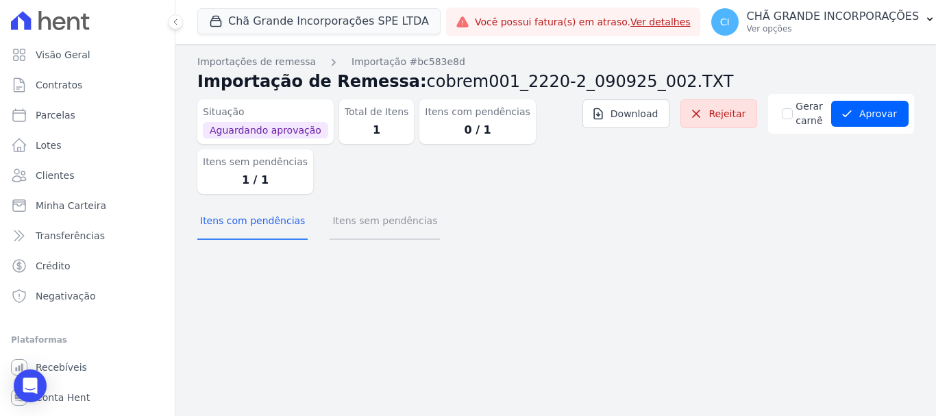
click at [384, 223] on button "Itens sem pendências" at bounding box center [385, 222] width 110 height 36
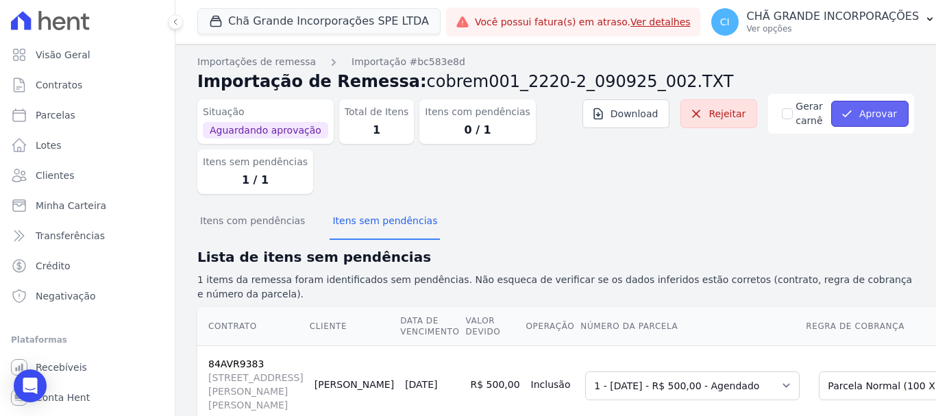
click at [857, 116] on button "Aprovar" at bounding box center [869, 114] width 77 height 26
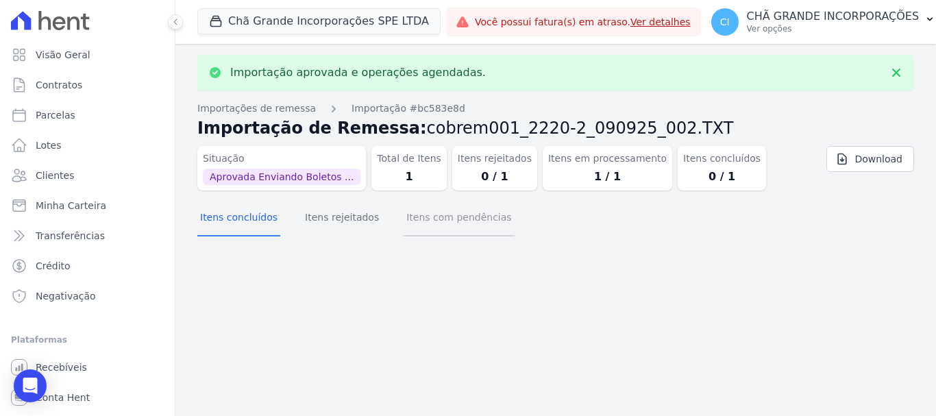
click at [426, 219] on button "Itens com pendências" at bounding box center [459, 219] width 110 height 36
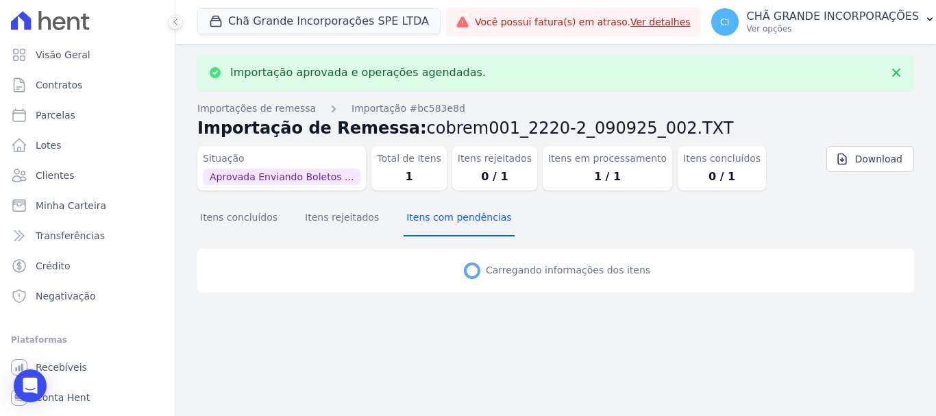
click at [428, 221] on button "Itens com pendências" at bounding box center [459, 219] width 110 height 36
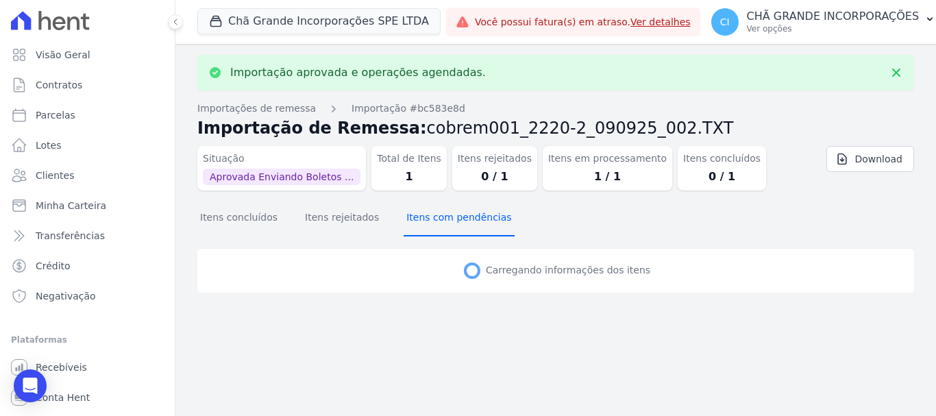
click at [428, 221] on button "Itens com pendências" at bounding box center [459, 219] width 110 height 36
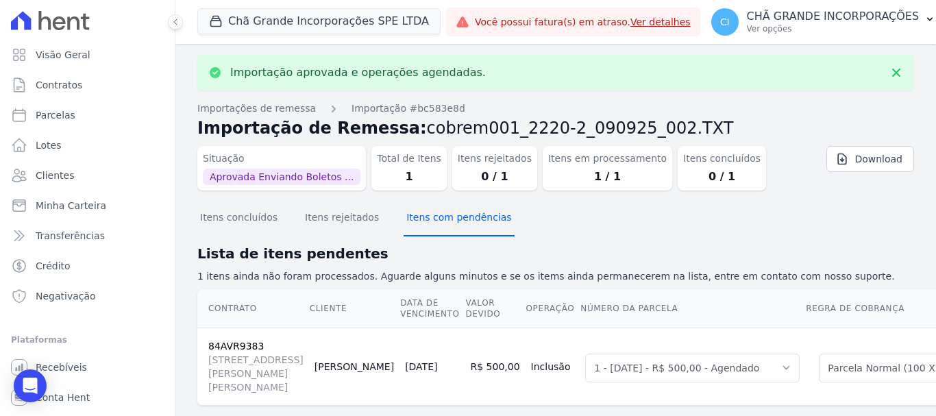
click at [428, 221] on button "Itens com pendências" at bounding box center [459, 219] width 110 height 36
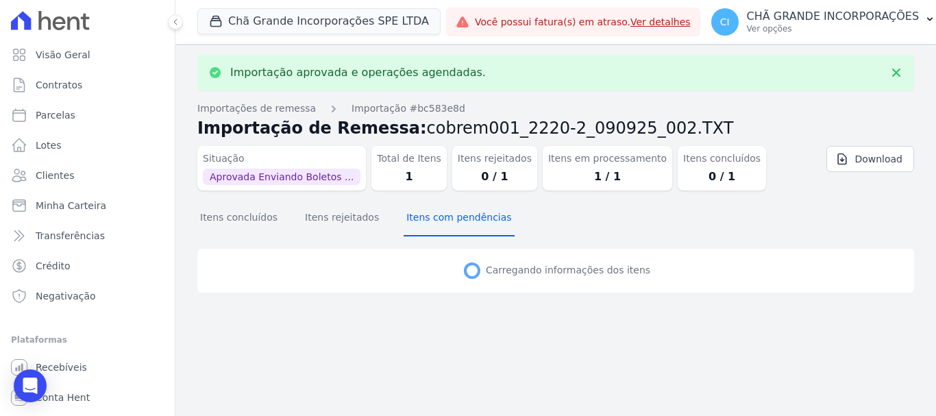
click at [428, 221] on button "Itens com pendências" at bounding box center [459, 219] width 110 height 36
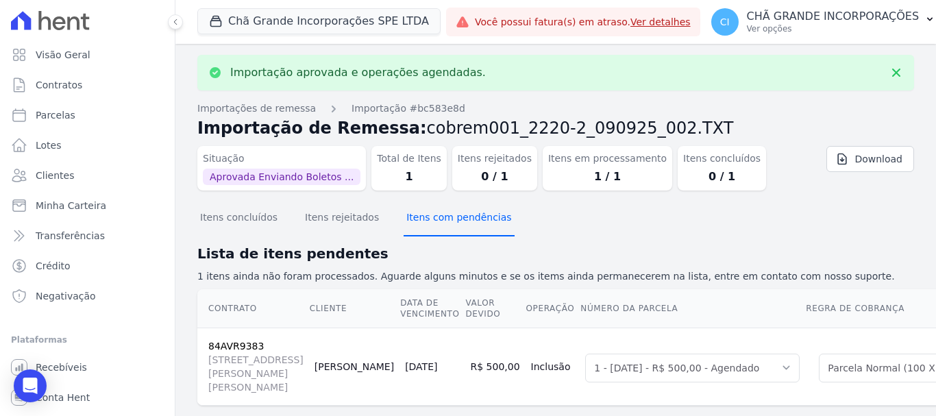
click at [428, 221] on button "Itens com pendências" at bounding box center [459, 219] width 110 height 36
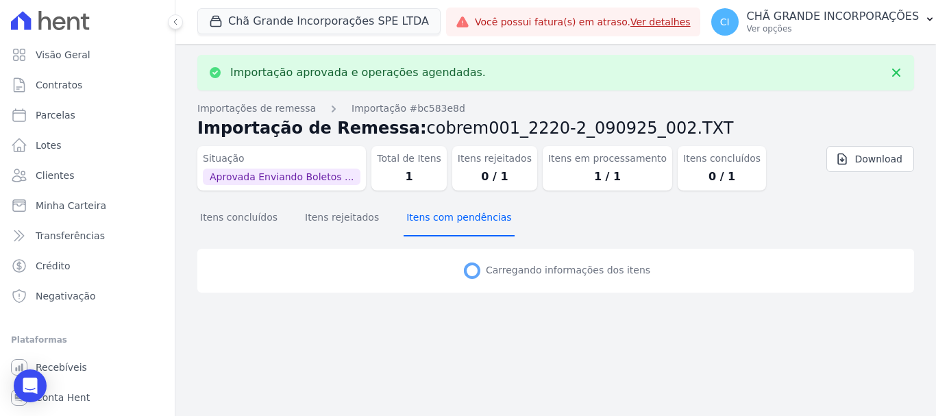
click at [428, 221] on button "Itens com pendências" at bounding box center [459, 219] width 110 height 36
click at [429, 221] on button "Itens com pendências" at bounding box center [459, 219] width 110 height 36
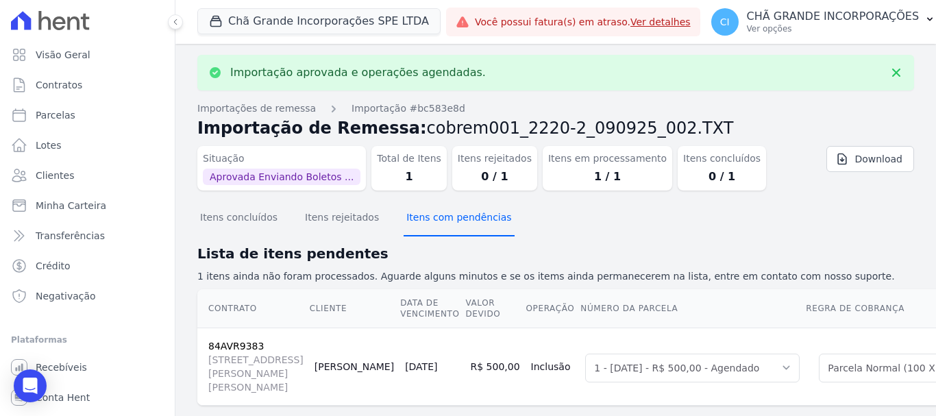
click at [429, 221] on button "Itens com pendências" at bounding box center [459, 219] width 110 height 36
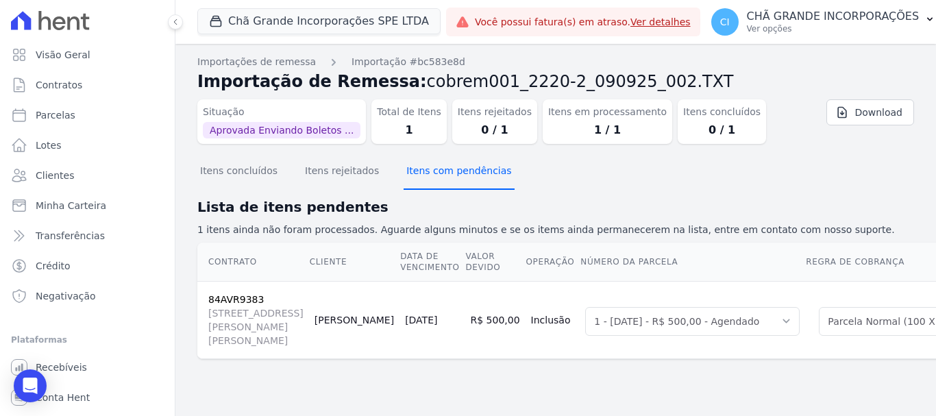
click at [436, 182] on button "Itens com pendências" at bounding box center [459, 172] width 110 height 36
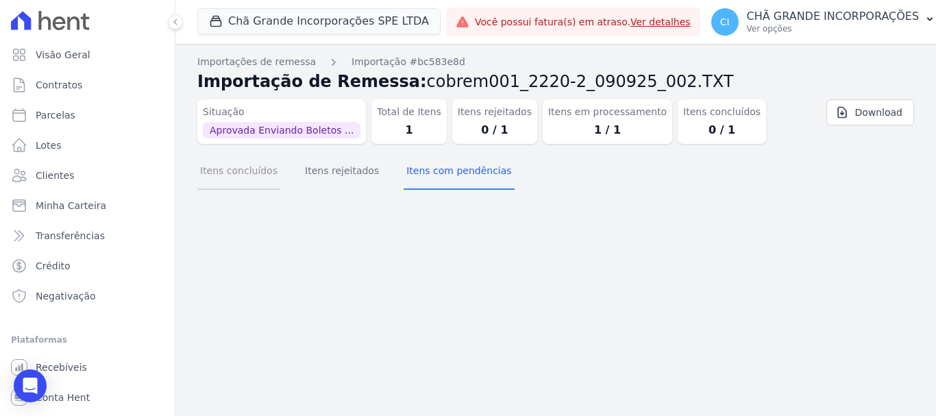
click at [243, 179] on button "Itens concluídos" at bounding box center [238, 172] width 83 height 36
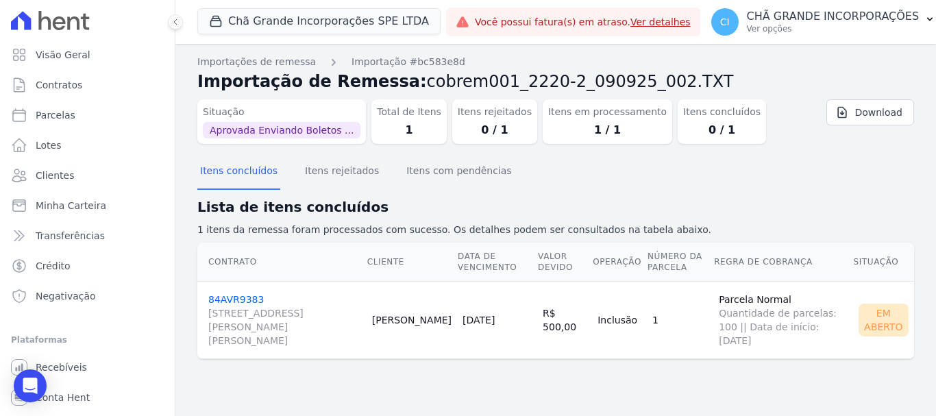
click at [240, 293] on td "84AVR9383 [STREET_ADDRESS][PERSON_NAME][PERSON_NAME]" at bounding box center [281, 319] width 169 height 77
click at [237, 301] on link "84AVR9383 [STREET_ADDRESS][PERSON_NAME][PERSON_NAME]" at bounding box center [284, 320] width 153 height 53
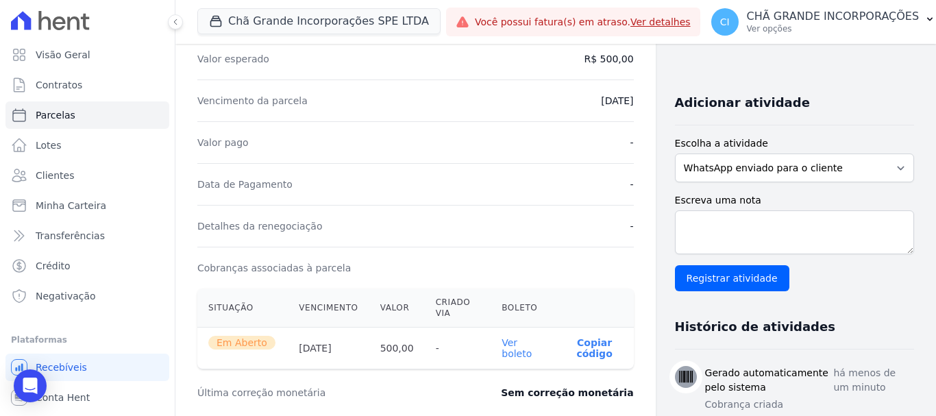
scroll to position [274, 0]
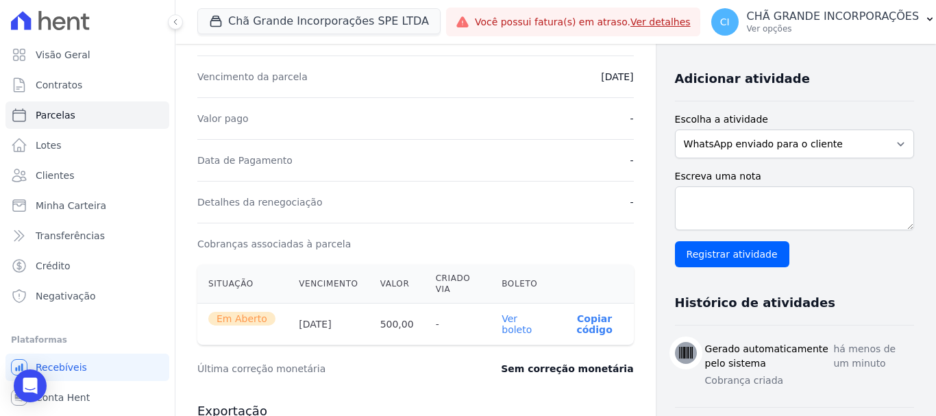
click at [530, 325] on th "Ver boleto" at bounding box center [523, 325] width 64 height 42
click at [517, 323] on link "Ver boleto" at bounding box center [517, 324] width 30 height 22
